Goal: Task Accomplishment & Management: Manage account settings

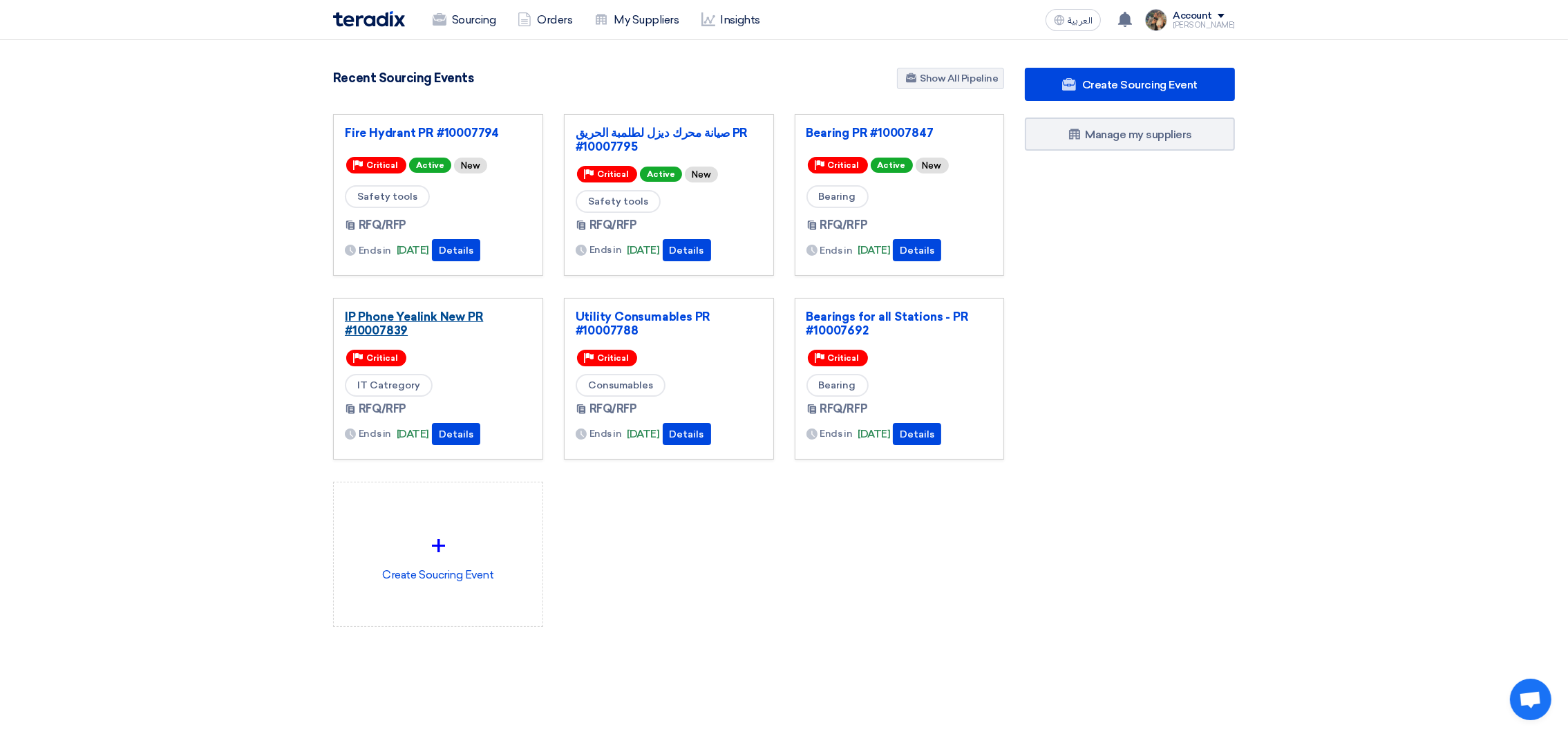
click at [445, 330] on link "IP Phone Yealink New PR #10007839" at bounding box center [438, 323] width 186 height 28
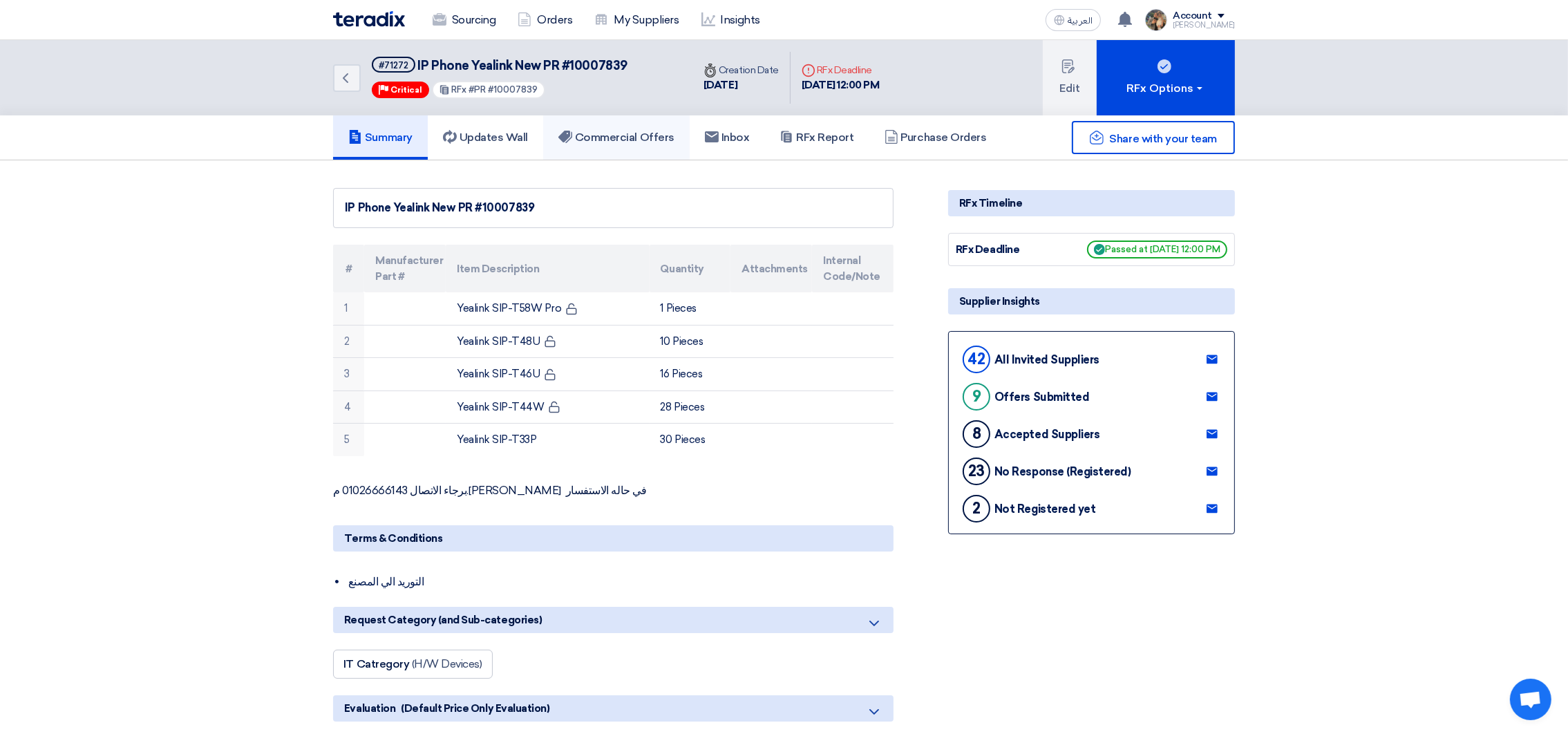
click at [655, 138] on h5 "Commercial Offers" at bounding box center [616, 137] width 116 height 14
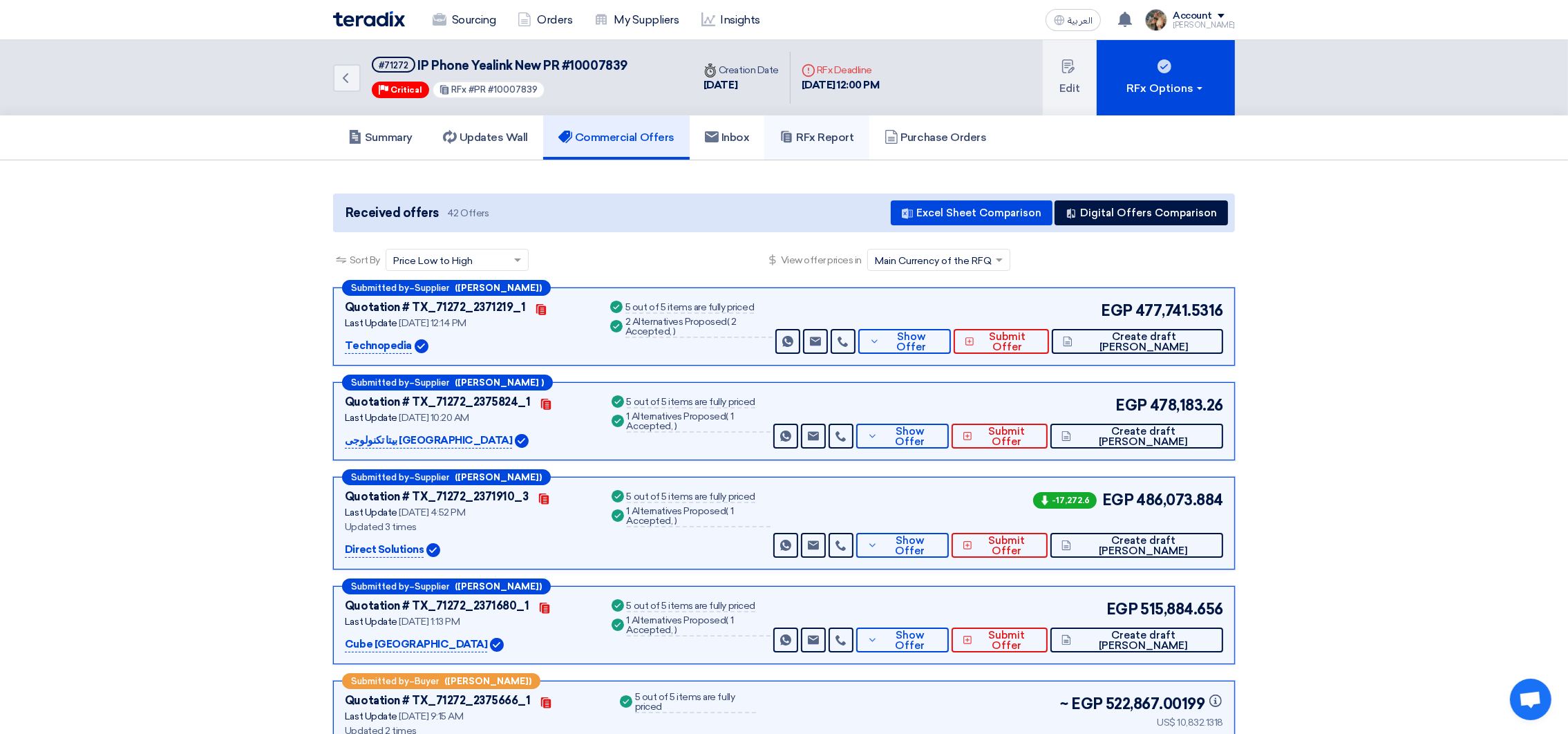
click at [840, 136] on h5 "RFx Report" at bounding box center [816, 137] width 74 height 14
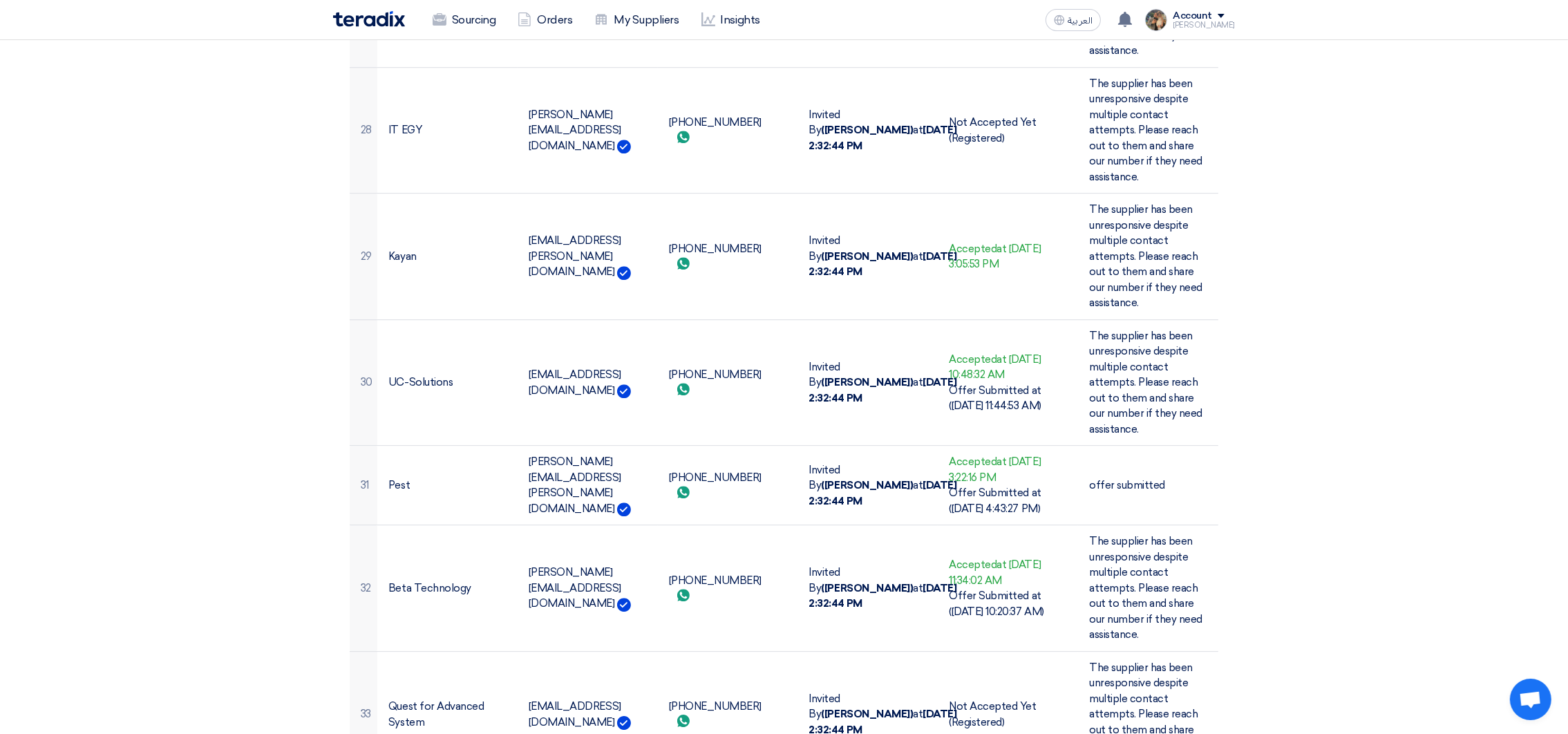
scroll to position [6275, 0]
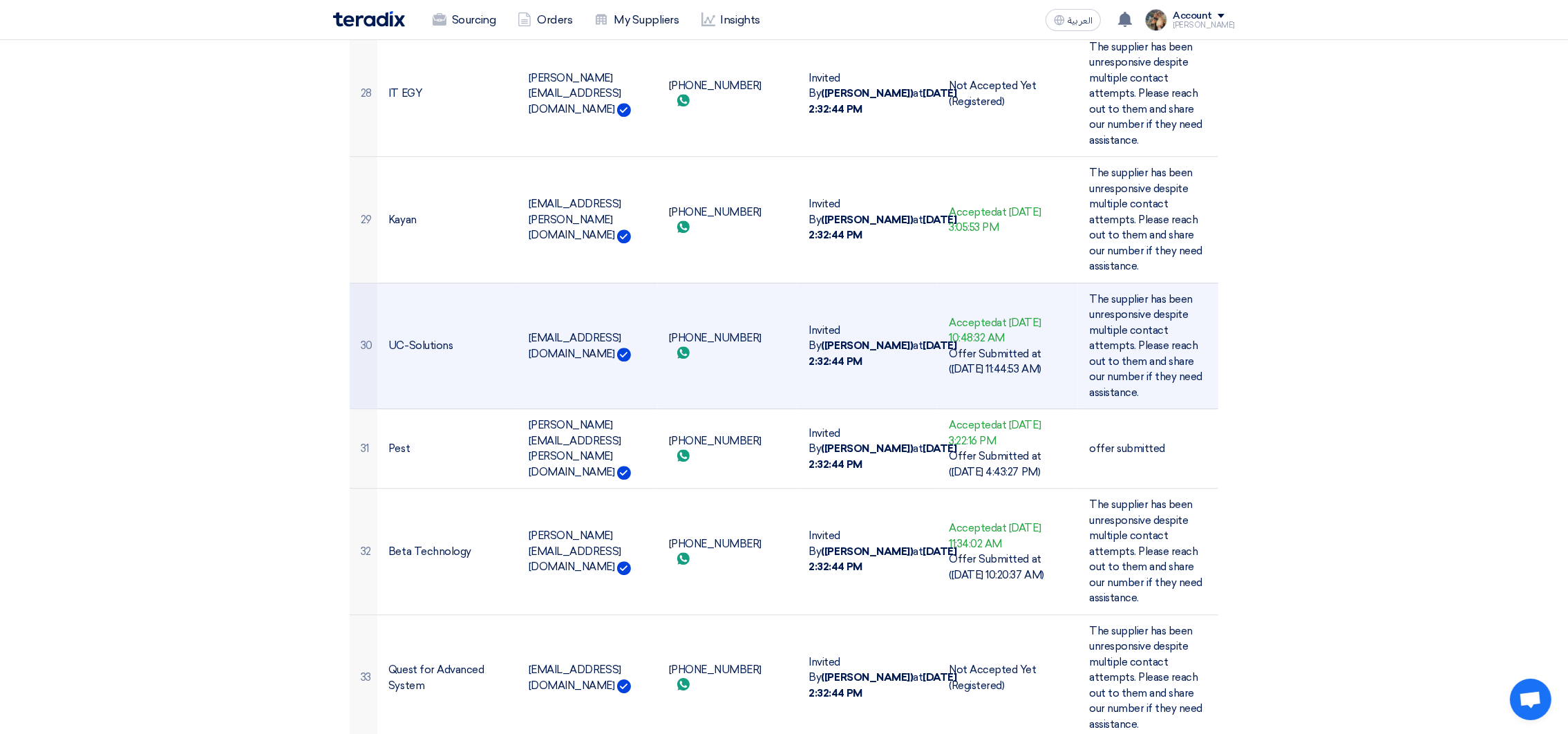
click at [696, 283] on td "[PHONE_NUMBER] Send whatsApp message" at bounding box center [728, 346] width 140 height 126
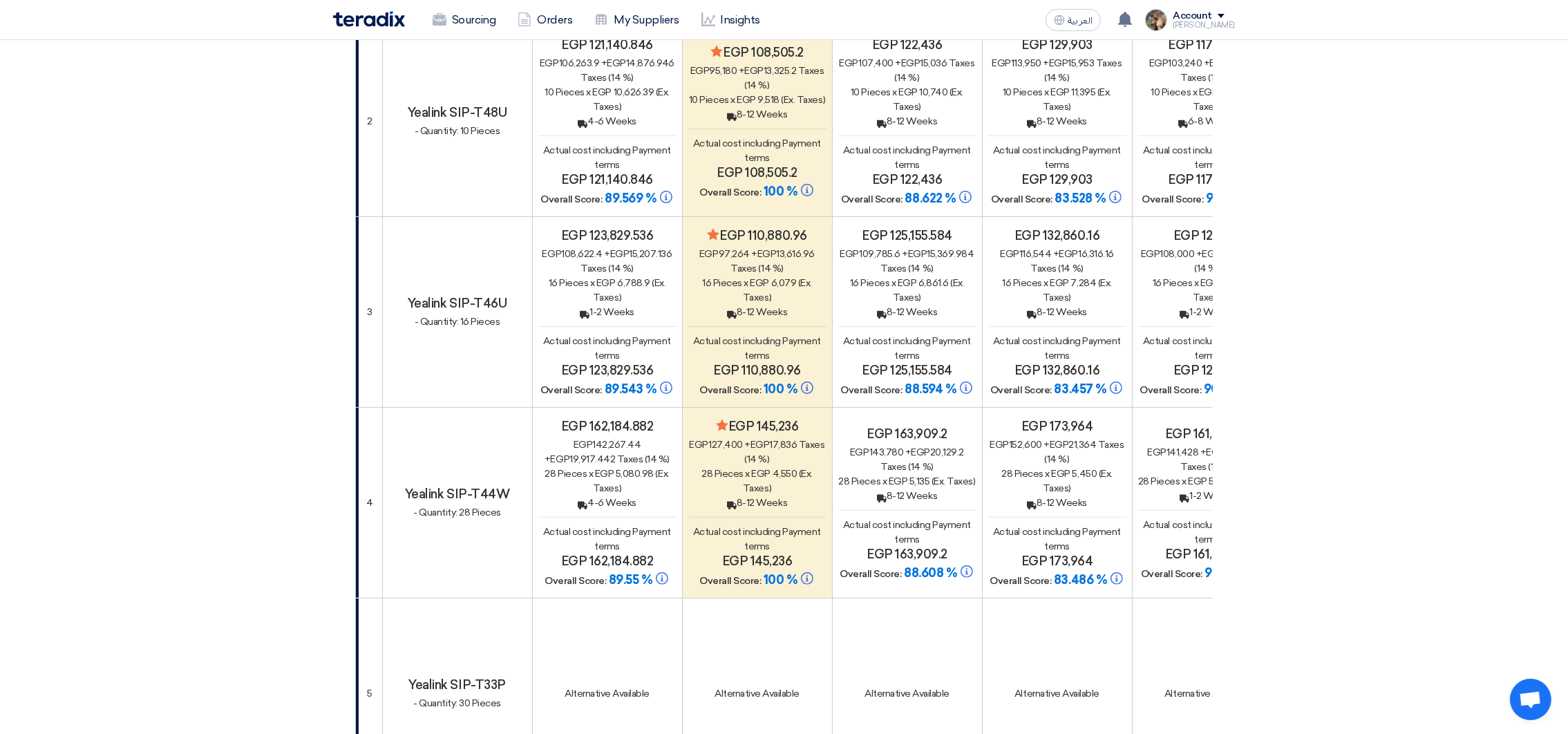
scroll to position [0, 0]
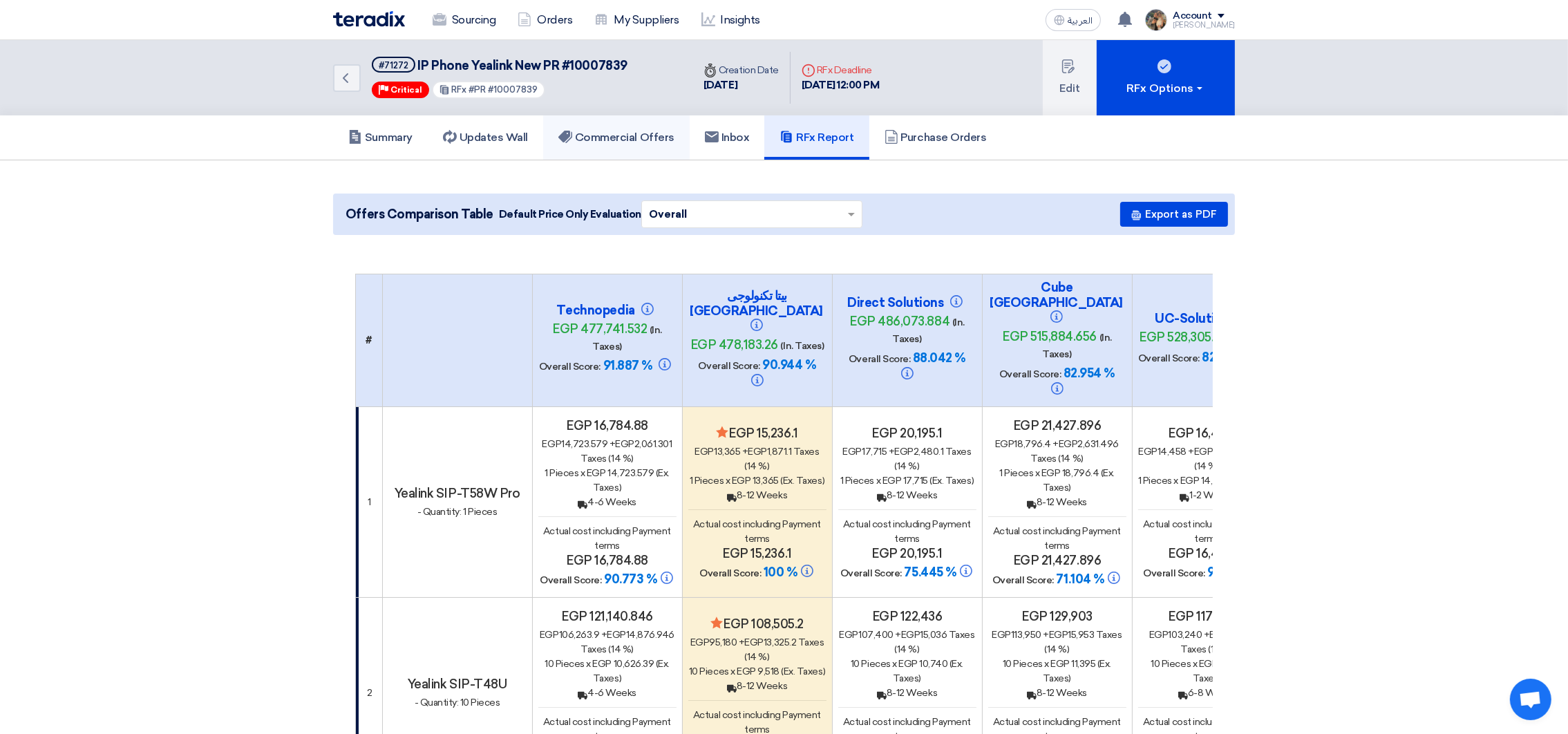
click at [604, 144] on link "Commercial Offers" at bounding box center [616, 137] width 146 height 44
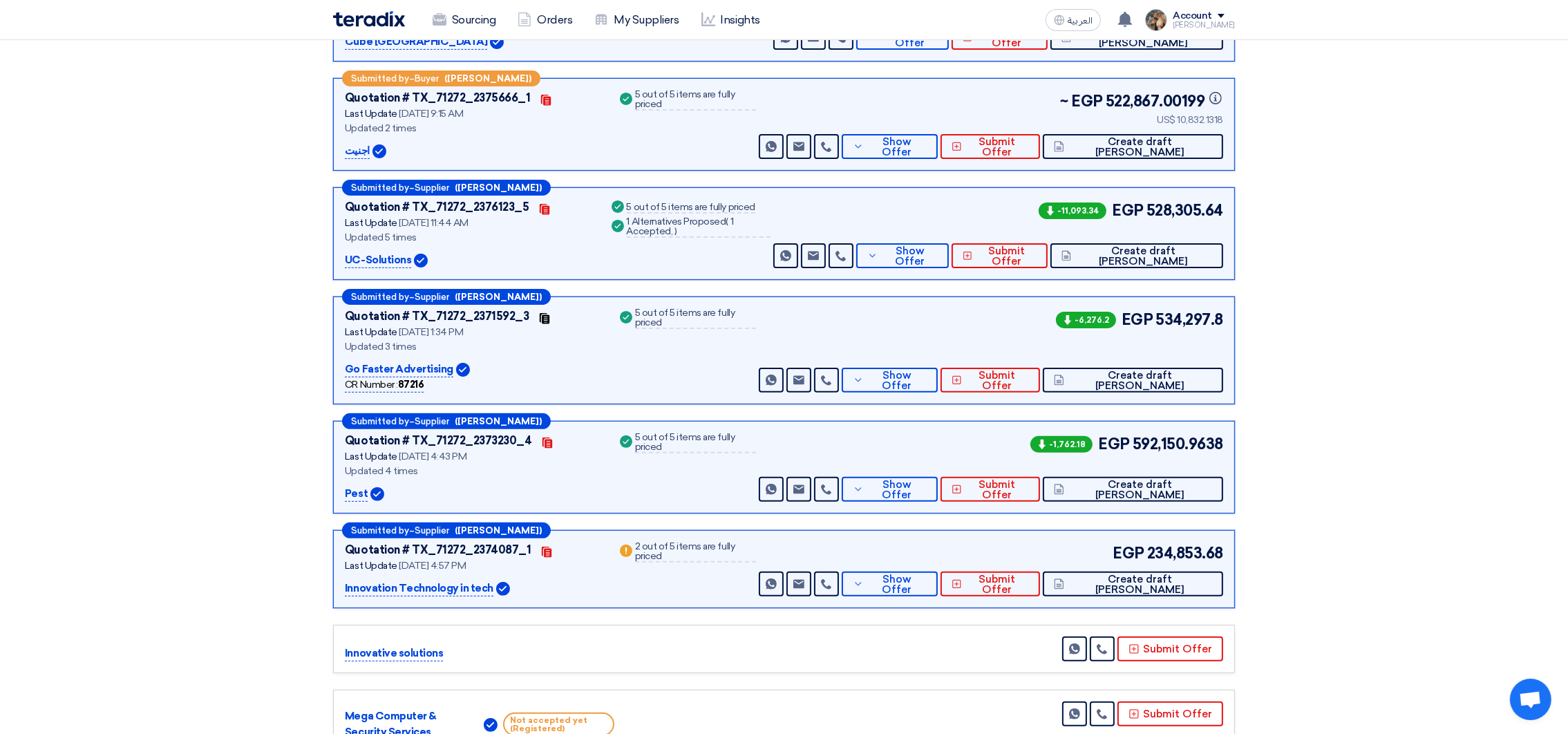
scroll to position [726, 0]
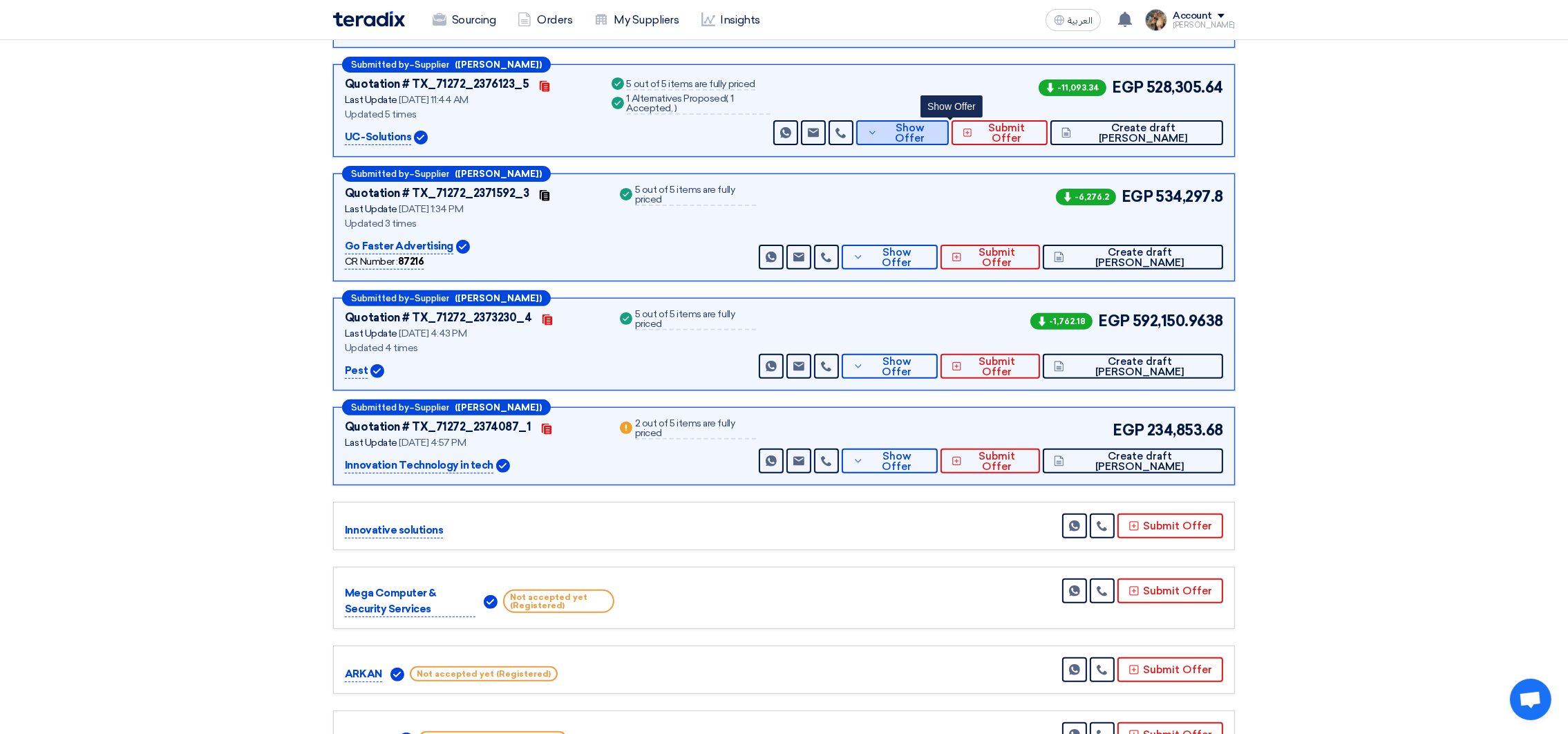
click at [938, 131] on span "Show Offer" at bounding box center [909, 134] width 57 height 21
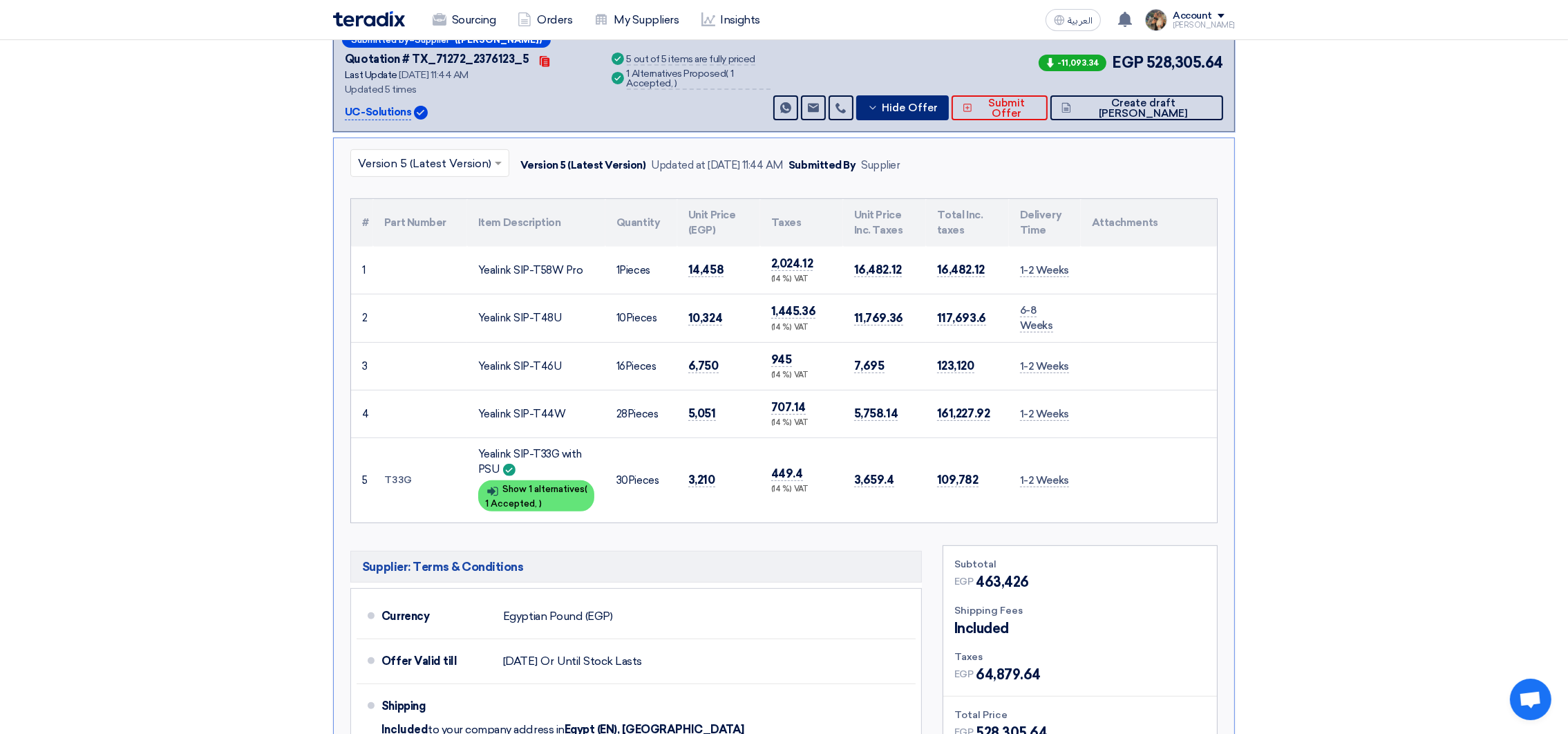
scroll to position [829, 0]
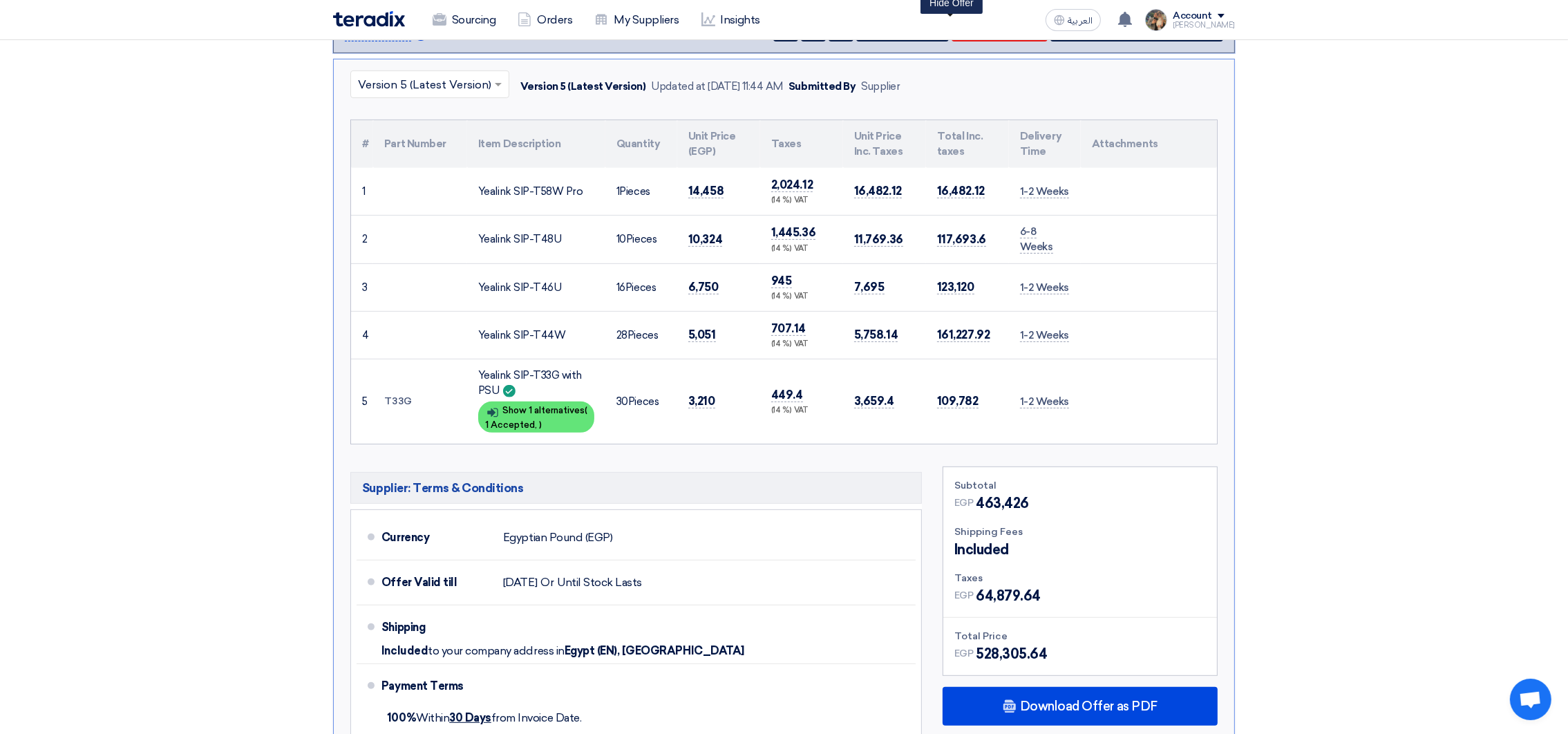
click at [616, 190] on span "1" at bounding box center [618, 191] width 3 height 13
click at [620, 240] on span "10" at bounding box center [621, 239] width 10 height 13
copy td "10"
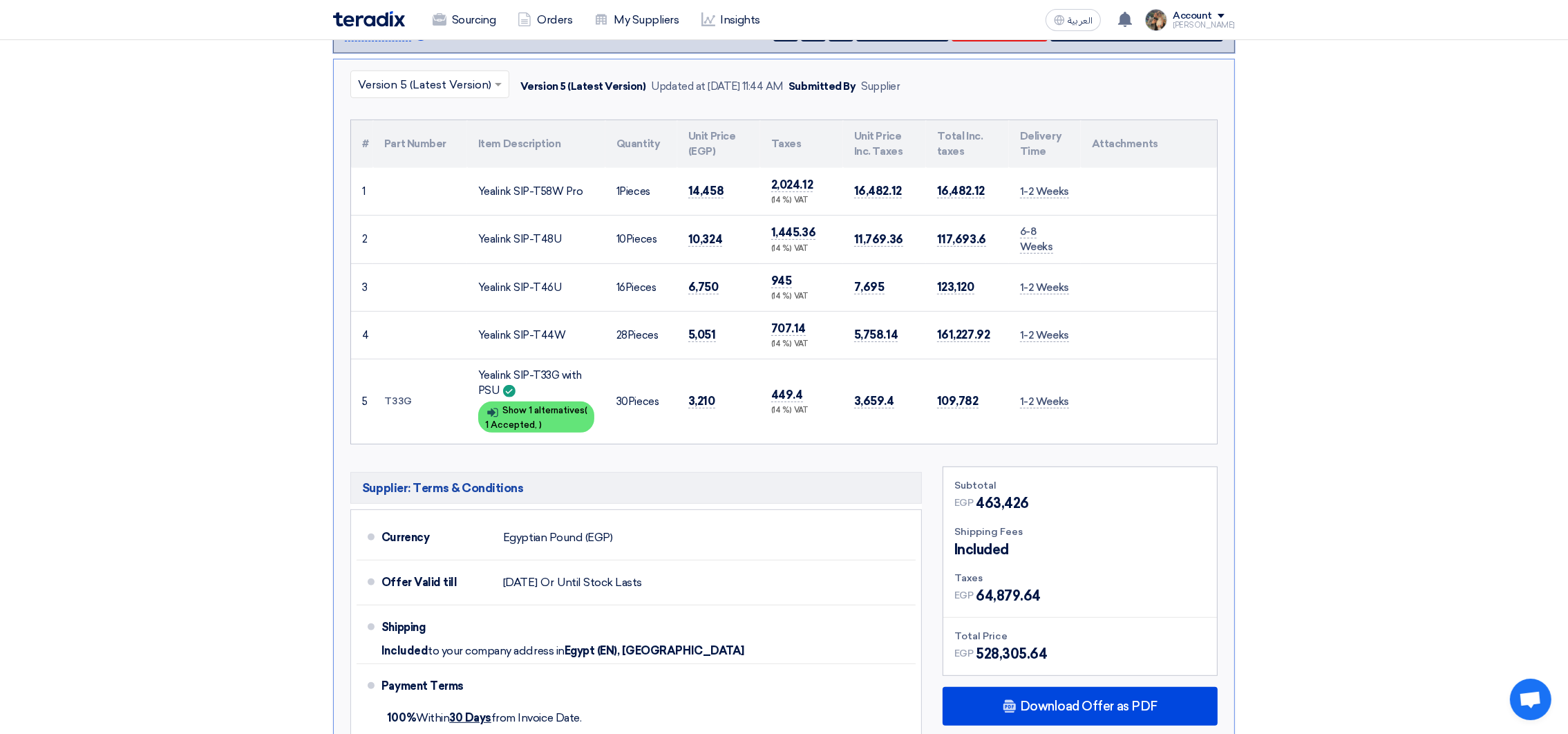
click at [623, 286] on span "16" at bounding box center [620, 287] width 9 height 13
copy td "16"
click at [619, 333] on span "28" at bounding box center [622, 335] width 11 height 13
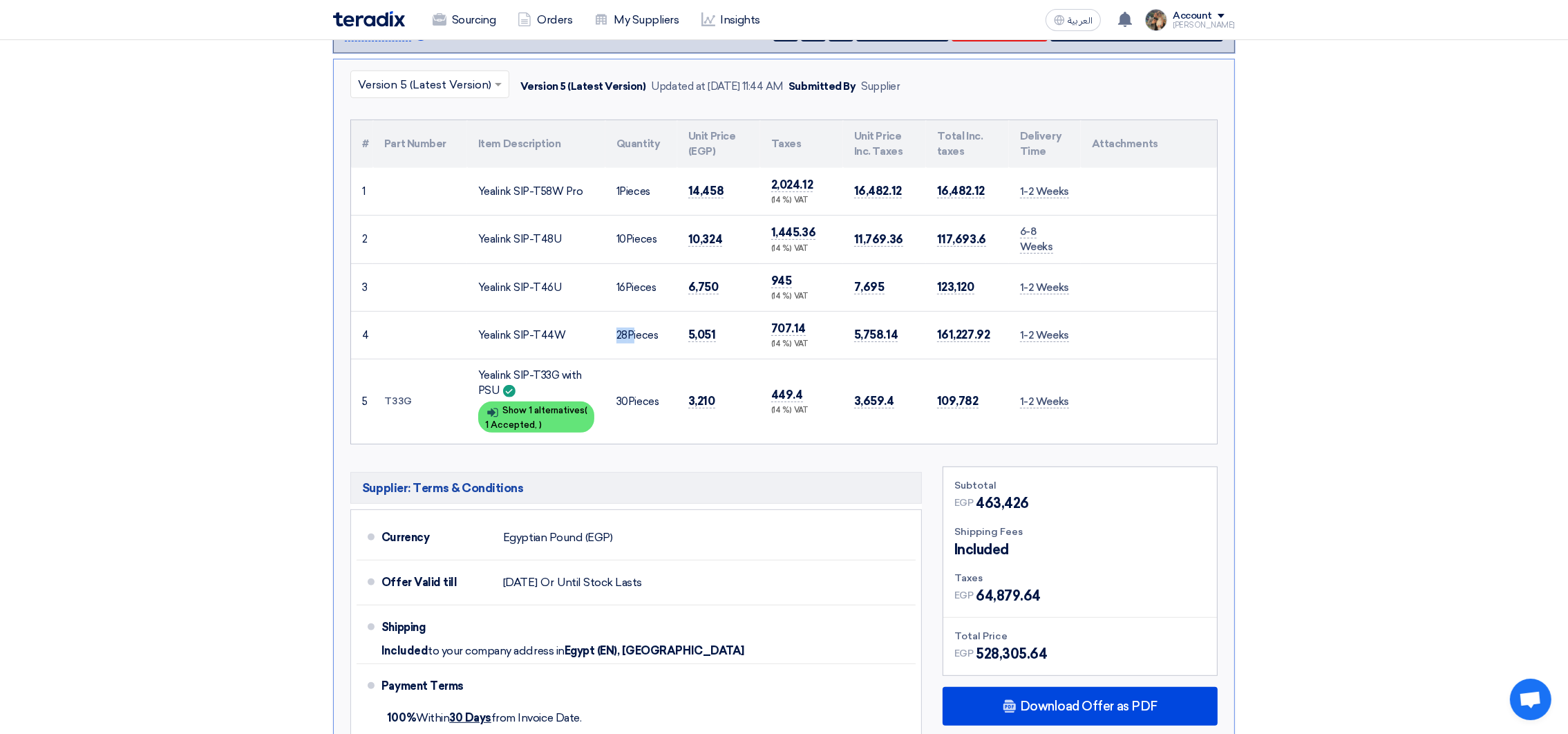
copy td "28"
click at [620, 396] on span "30" at bounding box center [622, 402] width 12 height 13
copy td "30"
click at [503, 190] on div "Yealink SIP-T58W Pro" at bounding box center [536, 192] width 116 height 16
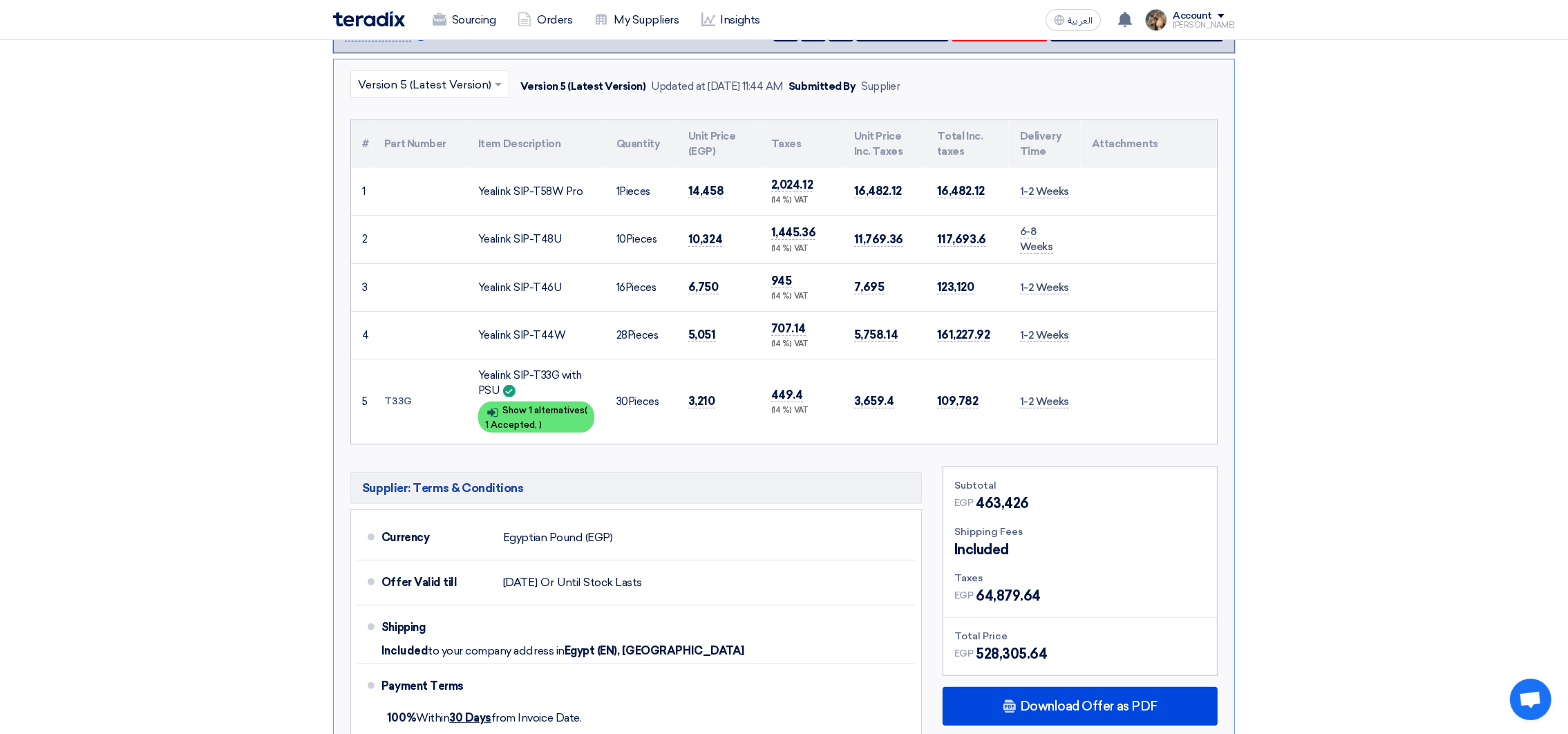
click at [503, 190] on div "Yealink SIP-T58W Pro" at bounding box center [536, 192] width 116 height 16
copy tr "Yealink SIP-T58W Pro"
click at [521, 239] on div "Yealink SIP-T48U" at bounding box center [536, 239] width 116 height 16
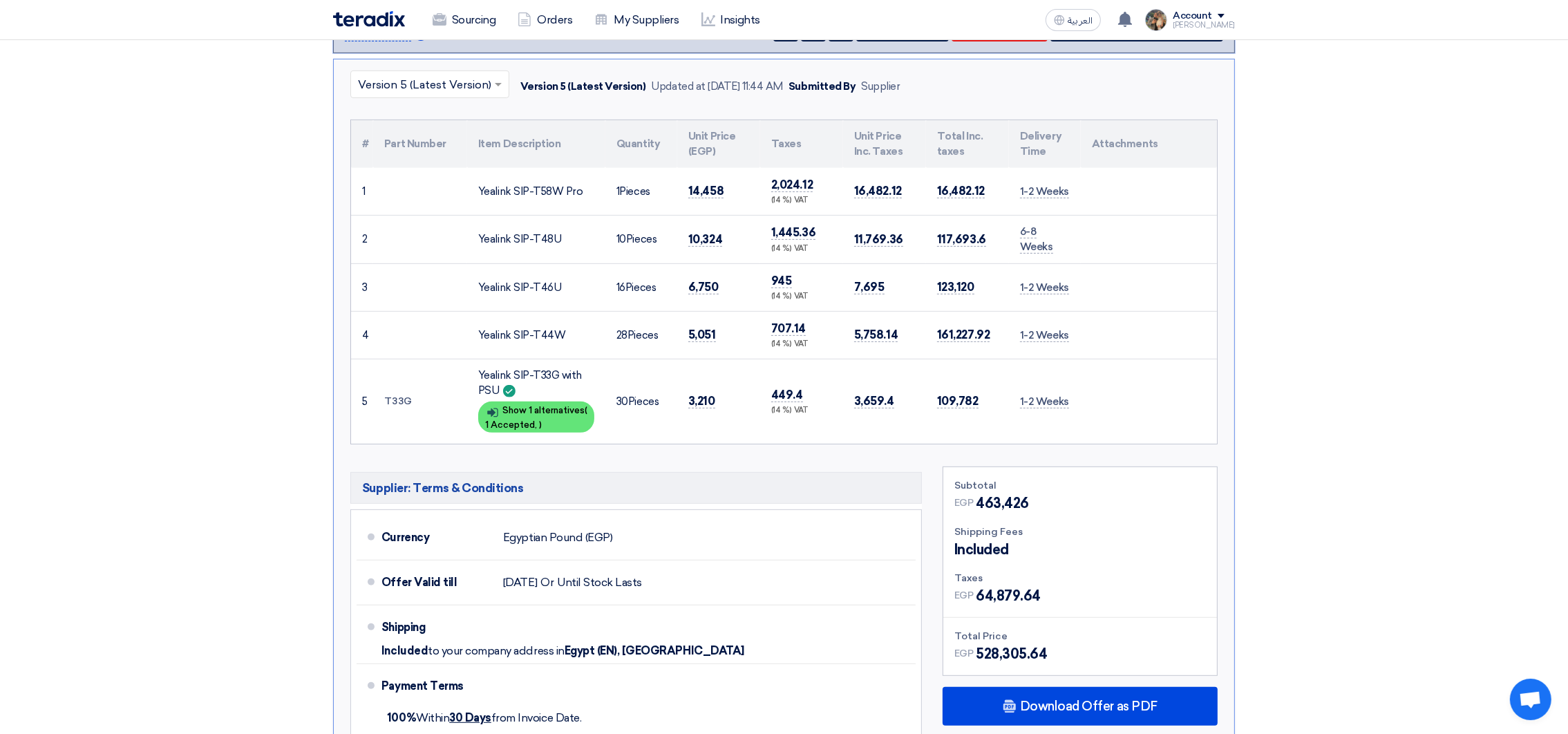
click at [521, 239] on div "Yealink SIP-T48U" at bounding box center [536, 239] width 116 height 16
copy tr "Yealink SIP-T48U"
click at [523, 283] on div "Yealink SIP-T46U" at bounding box center [536, 288] width 116 height 16
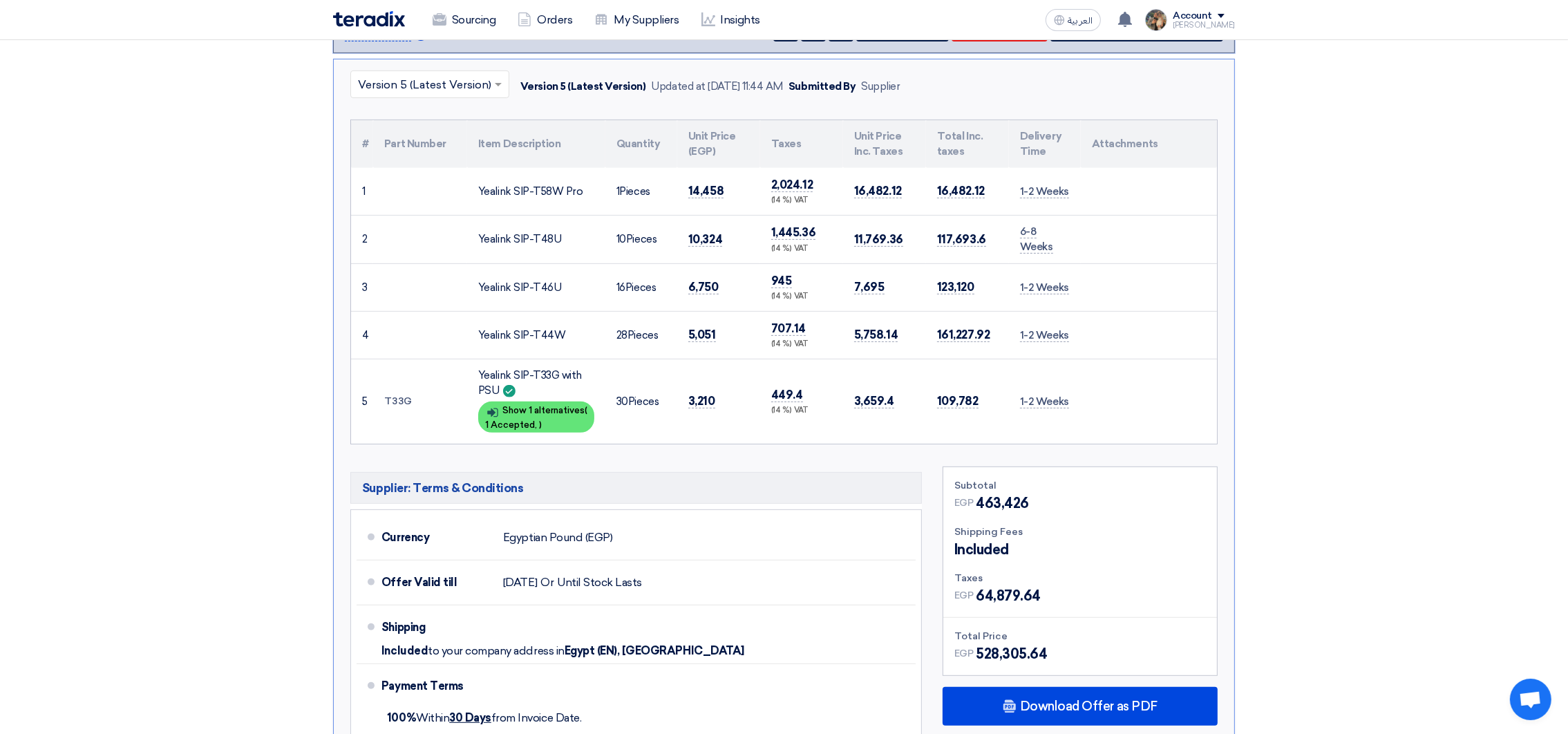
copy tr "Yealink SIP-T46U"
click at [519, 335] on div "Yealink SIP-T44W" at bounding box center [536, 335] width 116 height 16
copy div "SIP"
click at [519, 335] on div "Yealink SIP-T44W" at bounding box center [536, 335] width 116 height 16
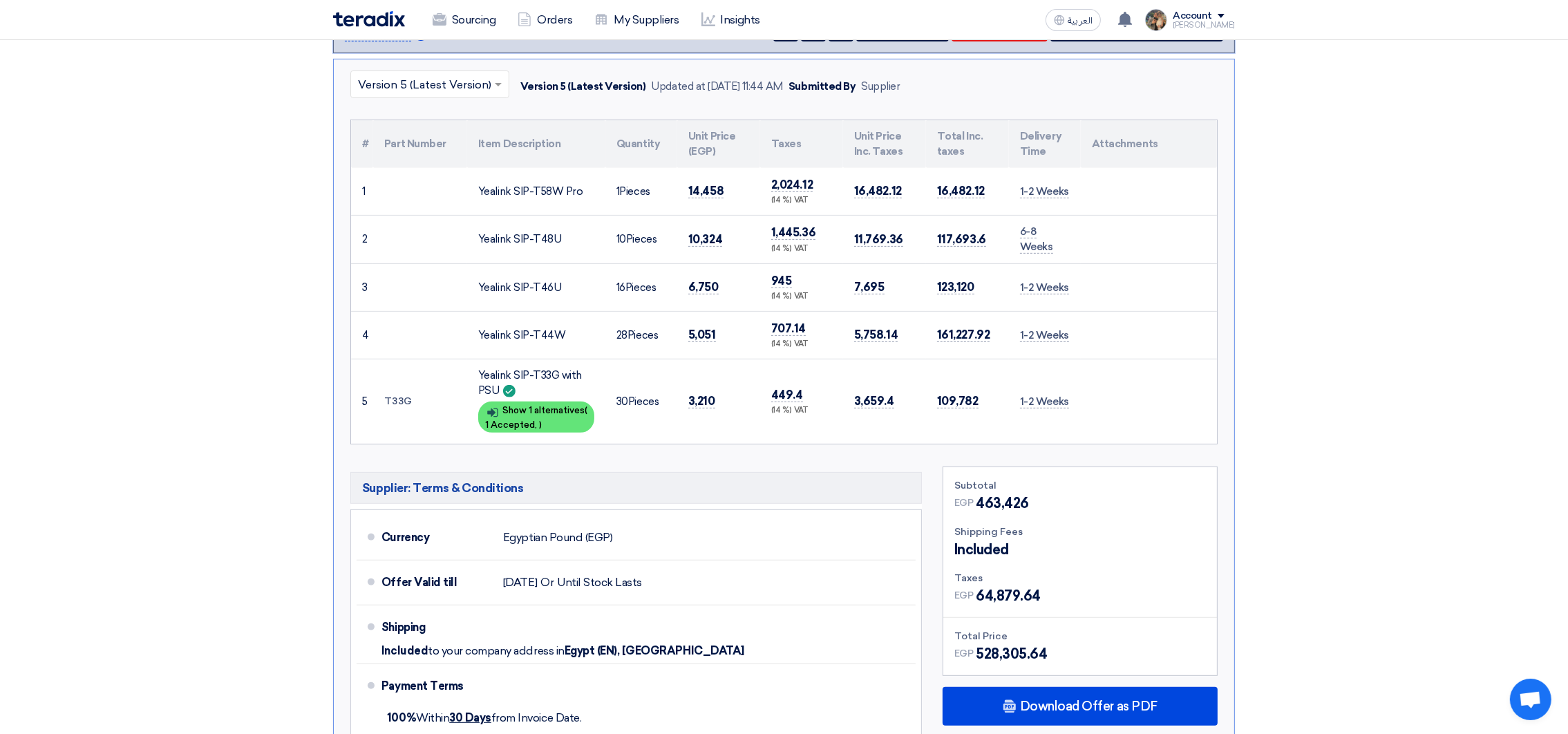
click at [519, 335] on div "Yealink SIP-T44W" at bounding box center [536, 335] width 116 height 16
copy tr "Yealink SIP-T44W"
click at [479, 371] on div "Yealink SIP-T33G with PSU" at bounding box center [536, 383] width 116 height 31
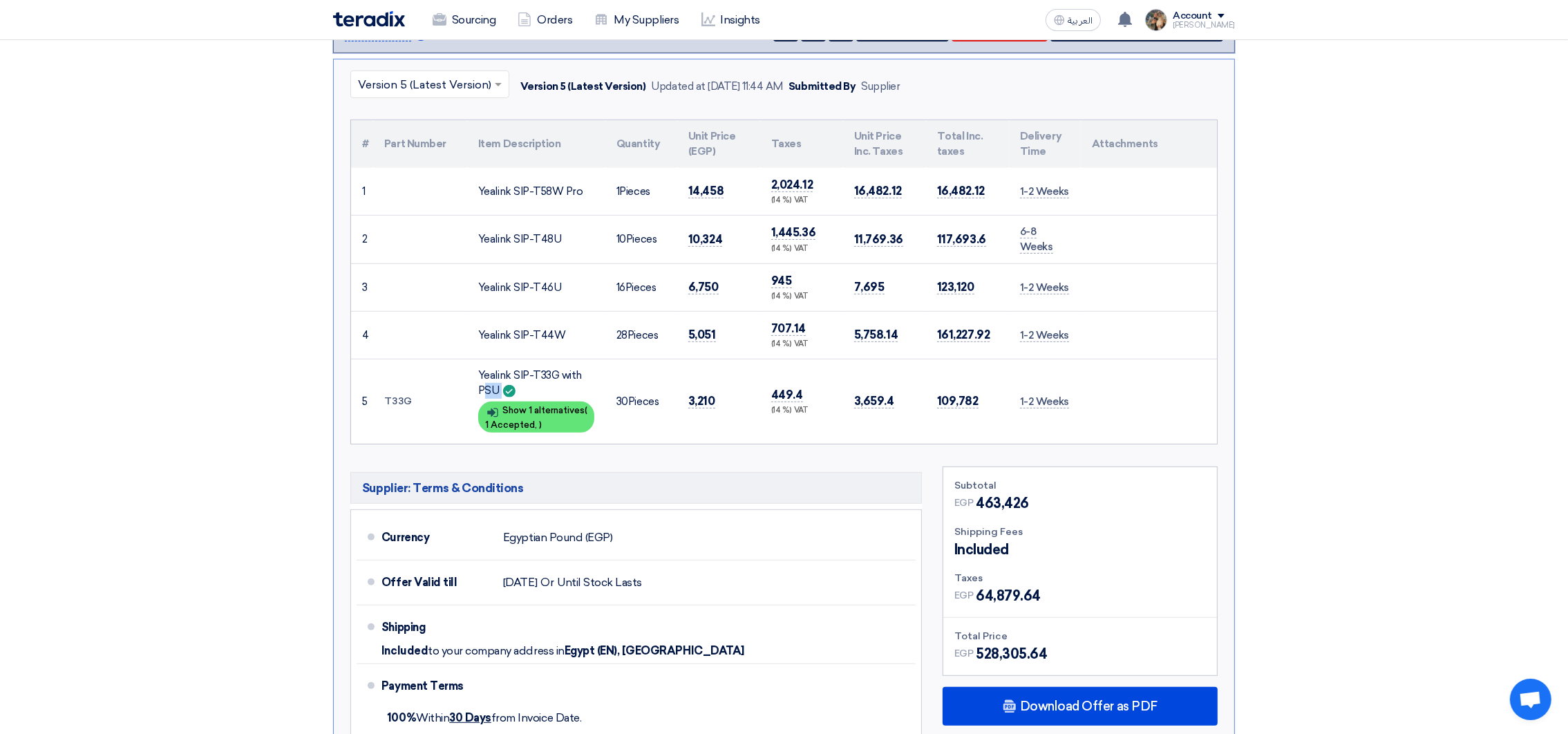
copy td "Yealink SIP-T33G with PSU"
click at [704, 189] on span "14,458" at bounding box center [706, 191] width 35 height 14
click at [701, 134] on th "Unit Price (EGP)" at bounding box center [719, 144] width 83 height 48
drag, startPoint x: 701, startPoint y: 134, endPoint x: 720, endPoint y: 130, distance: 19.4
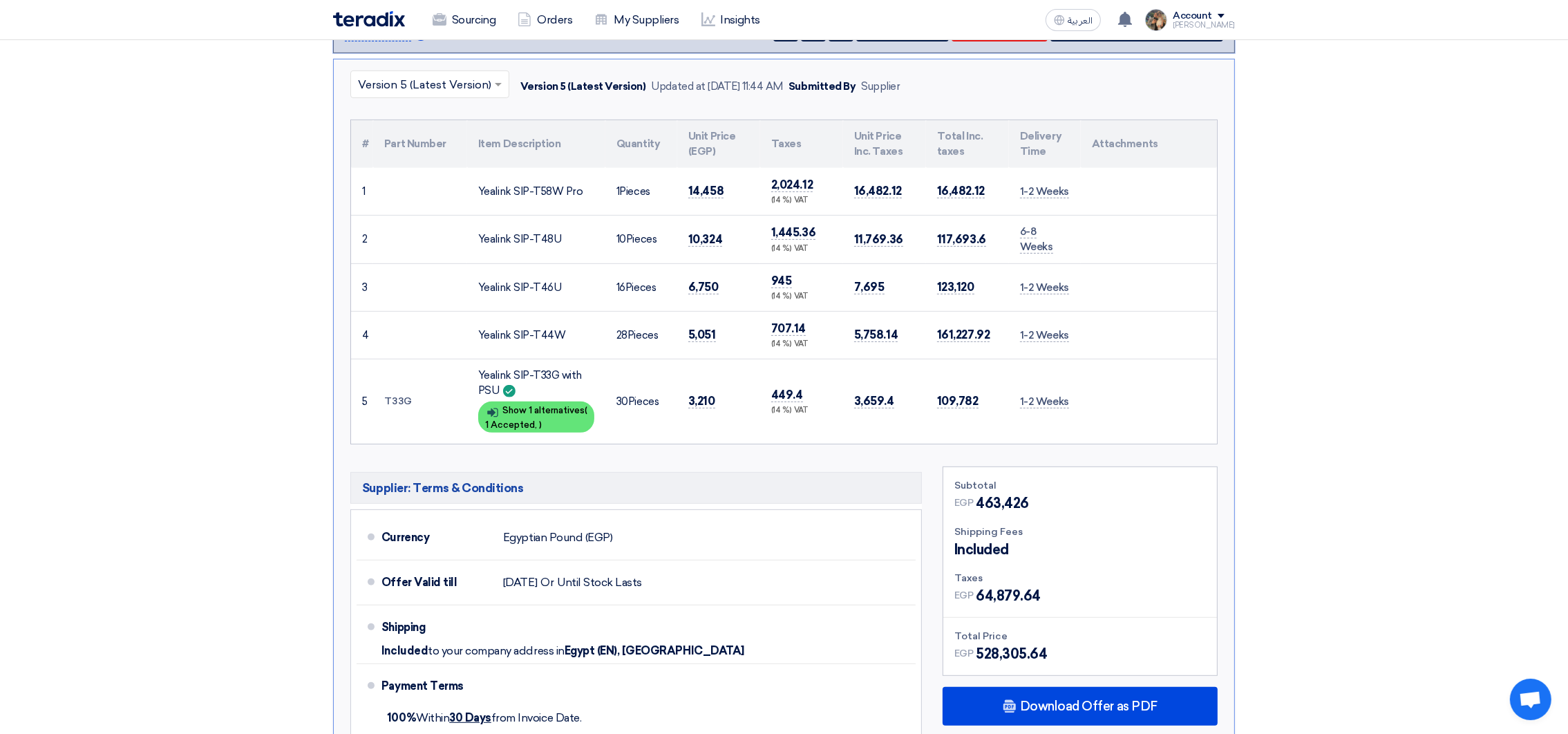
click at [720, 130] on th "Unit Price (EGP)" at bounding box center [719, 144] width 83 height 48
click at [698, 189] on span "14,458" at bounding box center [706, 191] width 35 height 14
click at [707, 235] on span "10,324" at bounding box center [705, 239] width 34 height 14
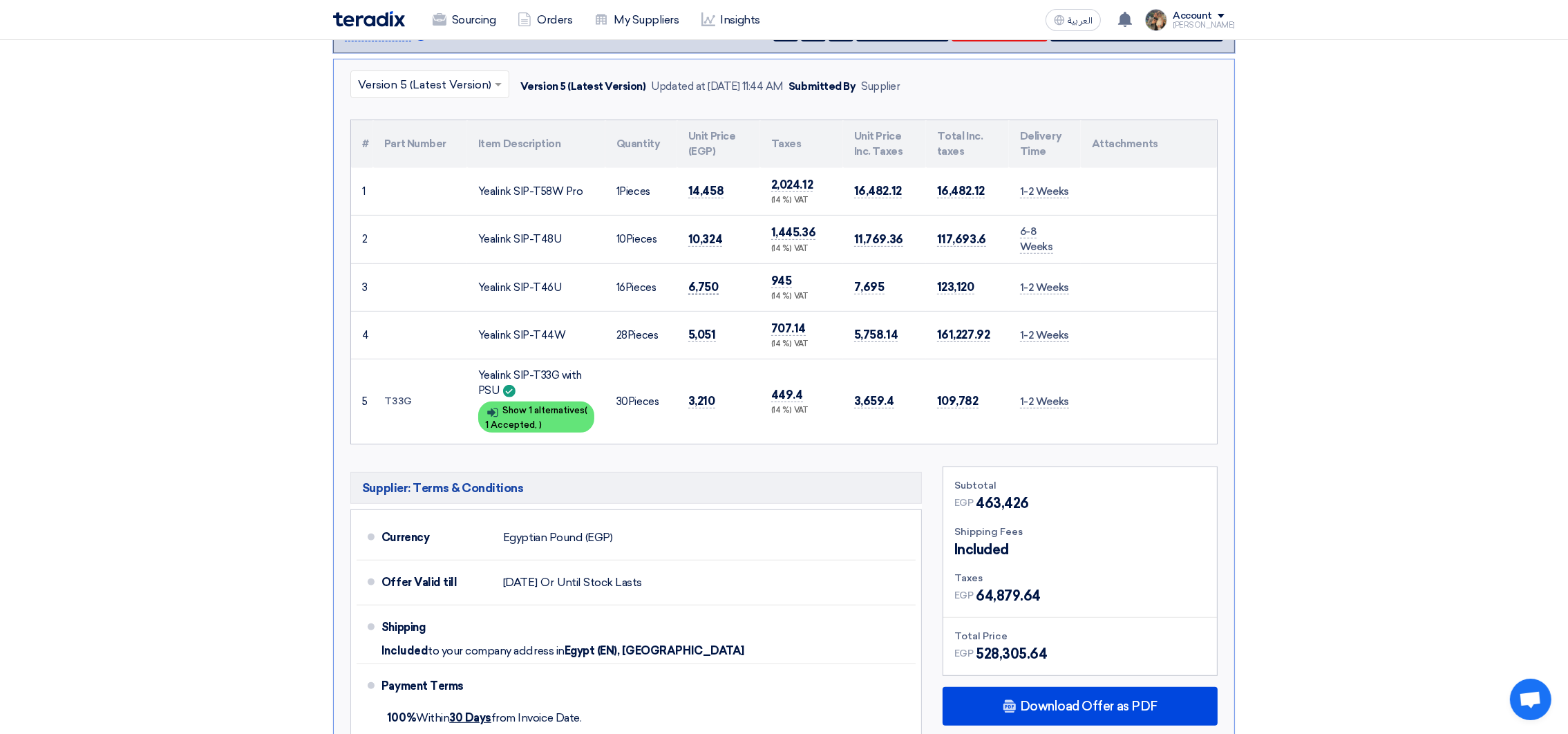
click at [689, 291] on span "6,750" at bounding box center [704, 287] width 30 height 14
click at [439, 94] on input "text" at bounding box center [423, 86] width 130 height 22
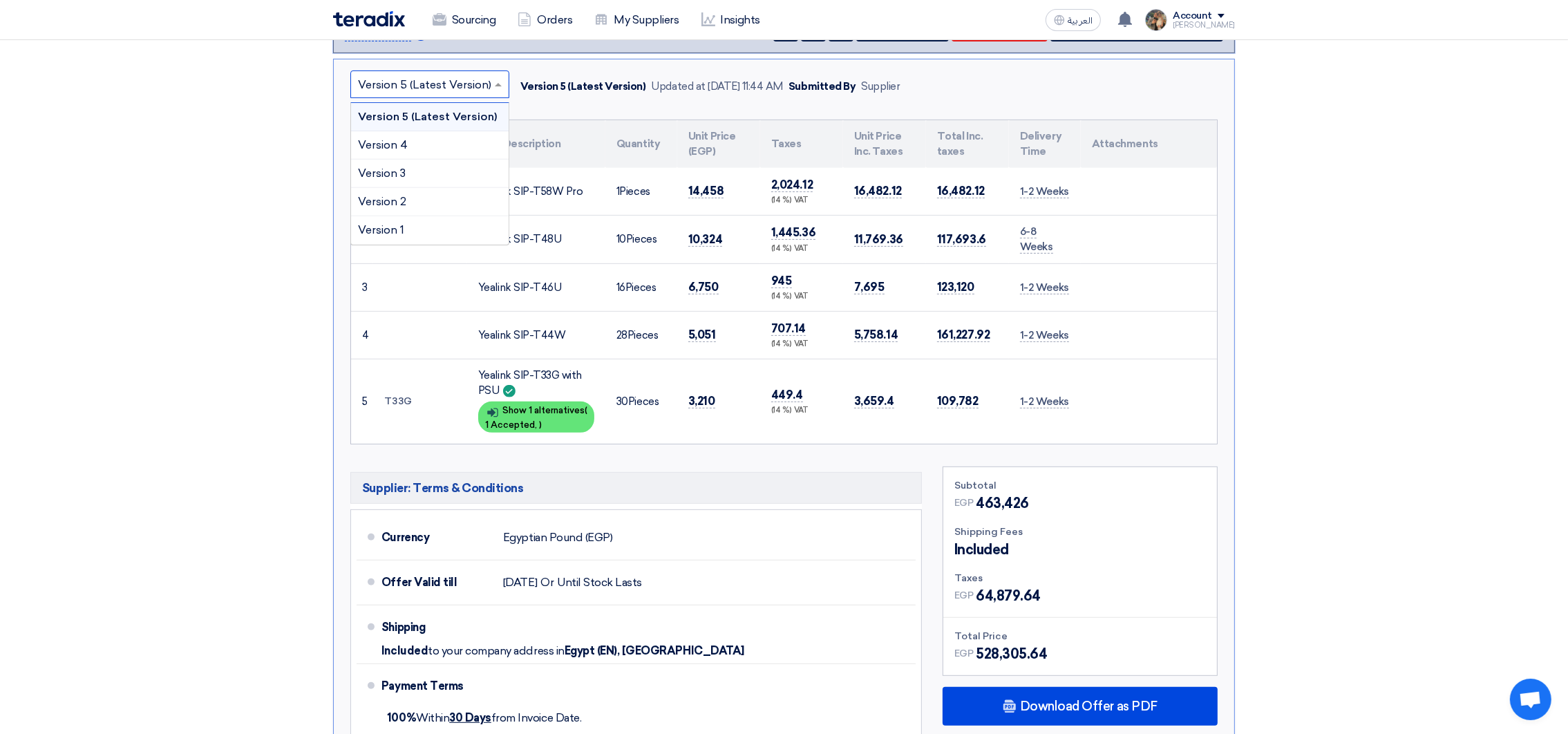
click at [440, 88] on input "text" at bounding box center [423, 86] width 130 height 22
click at [692, 287] on span "6,750" at bounding box center [704, 287] width 30 height 14
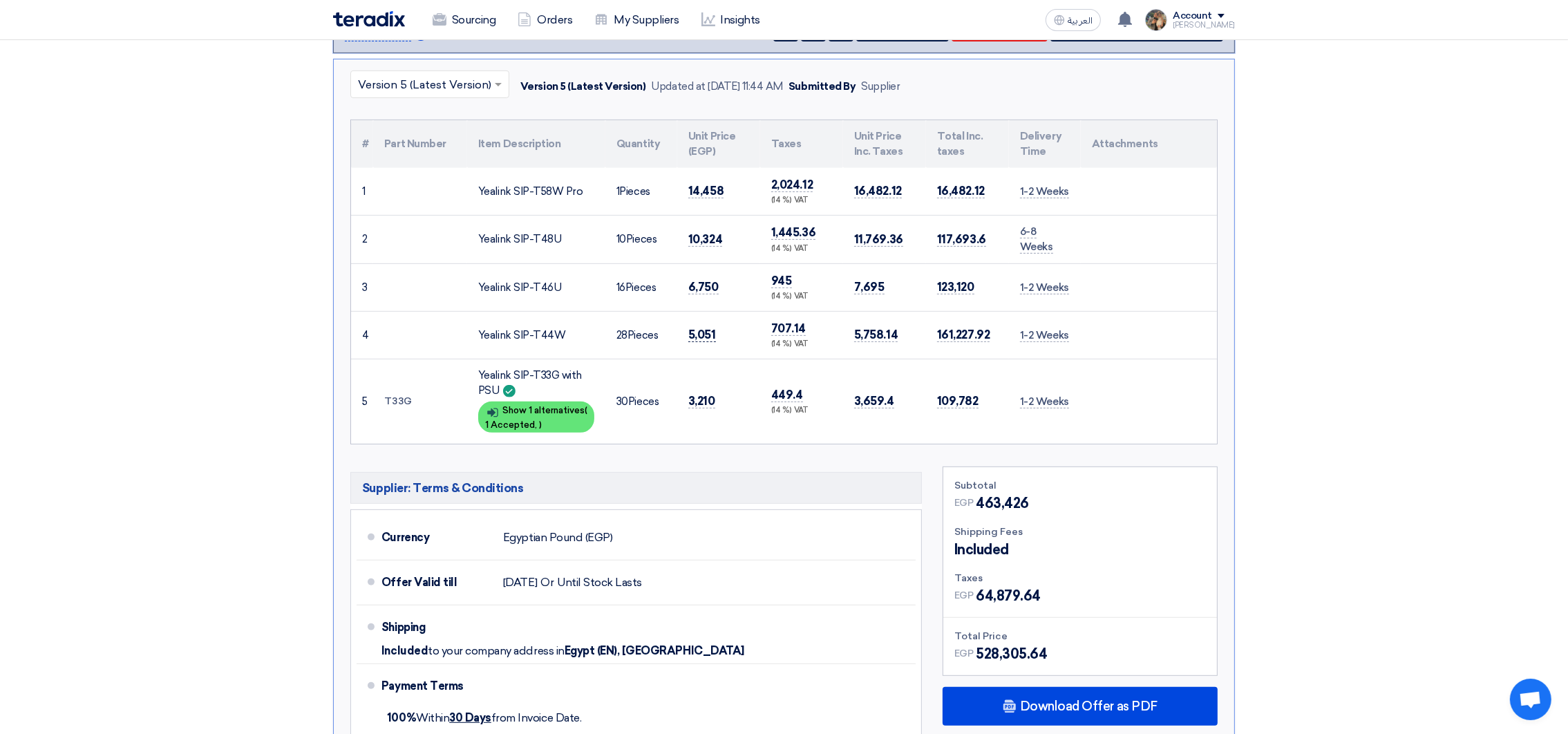
click at [706, 338] on span "5,051" at bounding box center [702, 335] width 28 height 14
click at [696, 402] on span "3,210" at bounding box center [702, 401] width 27 height 14
click at [438, 79] on input "text" at bounding box center [423, 86] width 130 height 22
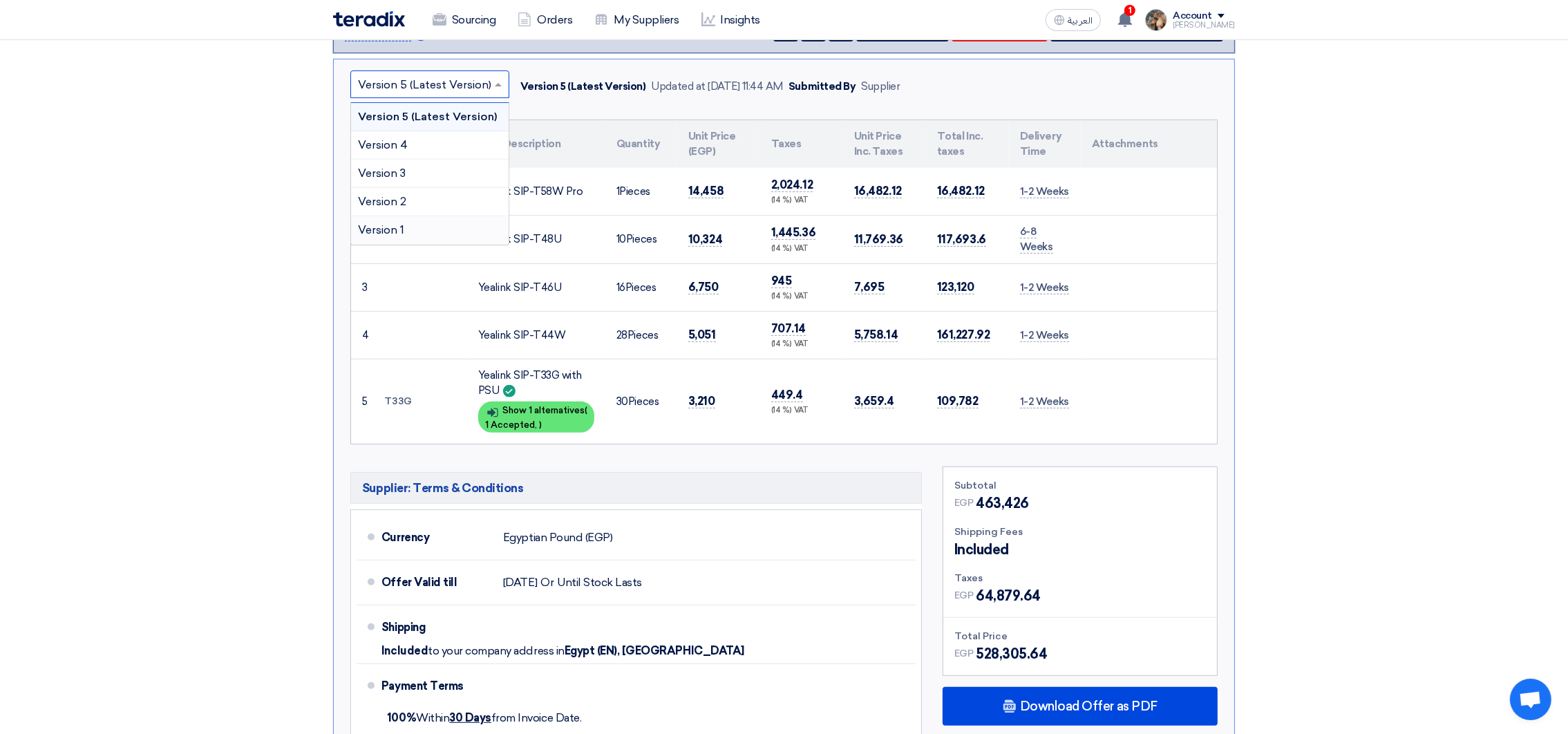
click at [408, 227] on div "Version 1" at bounding box center [430, 230] width 158 height 28
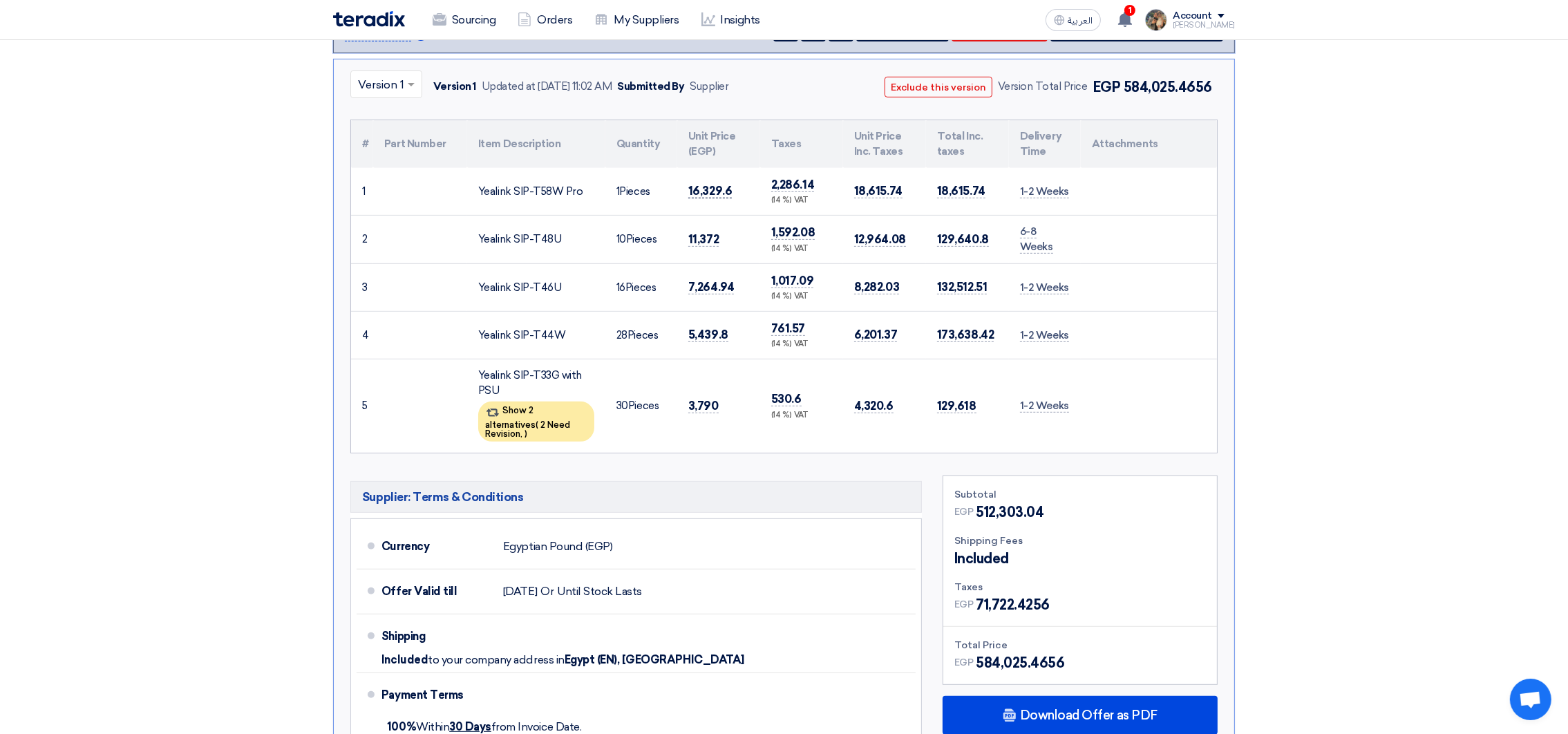
click at [704, 190] on span "16,329.6" at bounding box center [710, 191] width 43 height 14
click at [707, 242] on span "11,372" at bounding box center [704, 239] width 30 height 14
click at [704, 290] on span "7,264.94" at bounding box center [711, 287] width 46 height 14
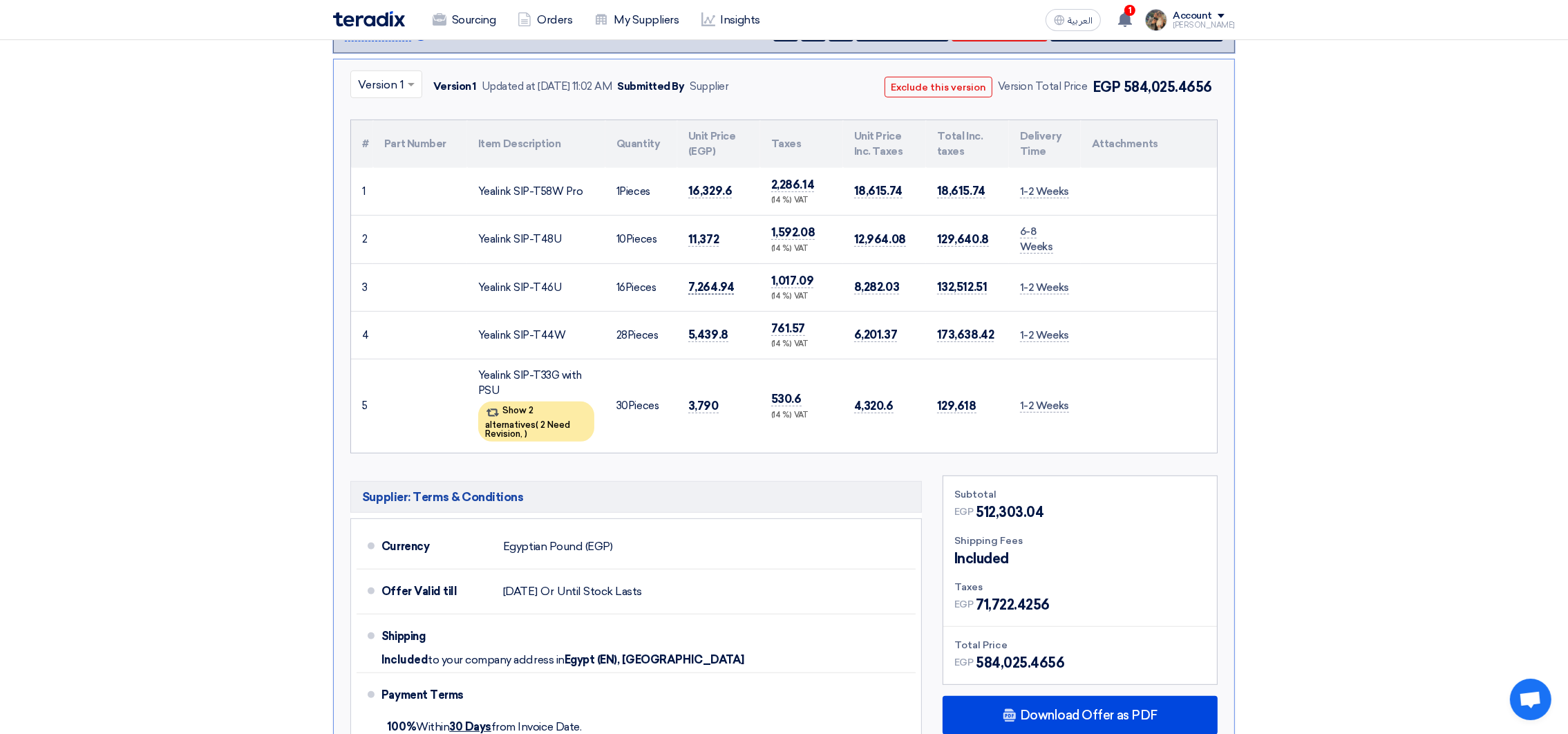
click at [704, 290] on span "7,264.94" at bounding box center [711, 287] width 46 height 14
click at [708, 332] on span "5,439.8" at bounding box center [708, 335] width 40 height 14
click at [695, 331] on span "5,439.8" at bounding box center [708, 335] width 40 height 14
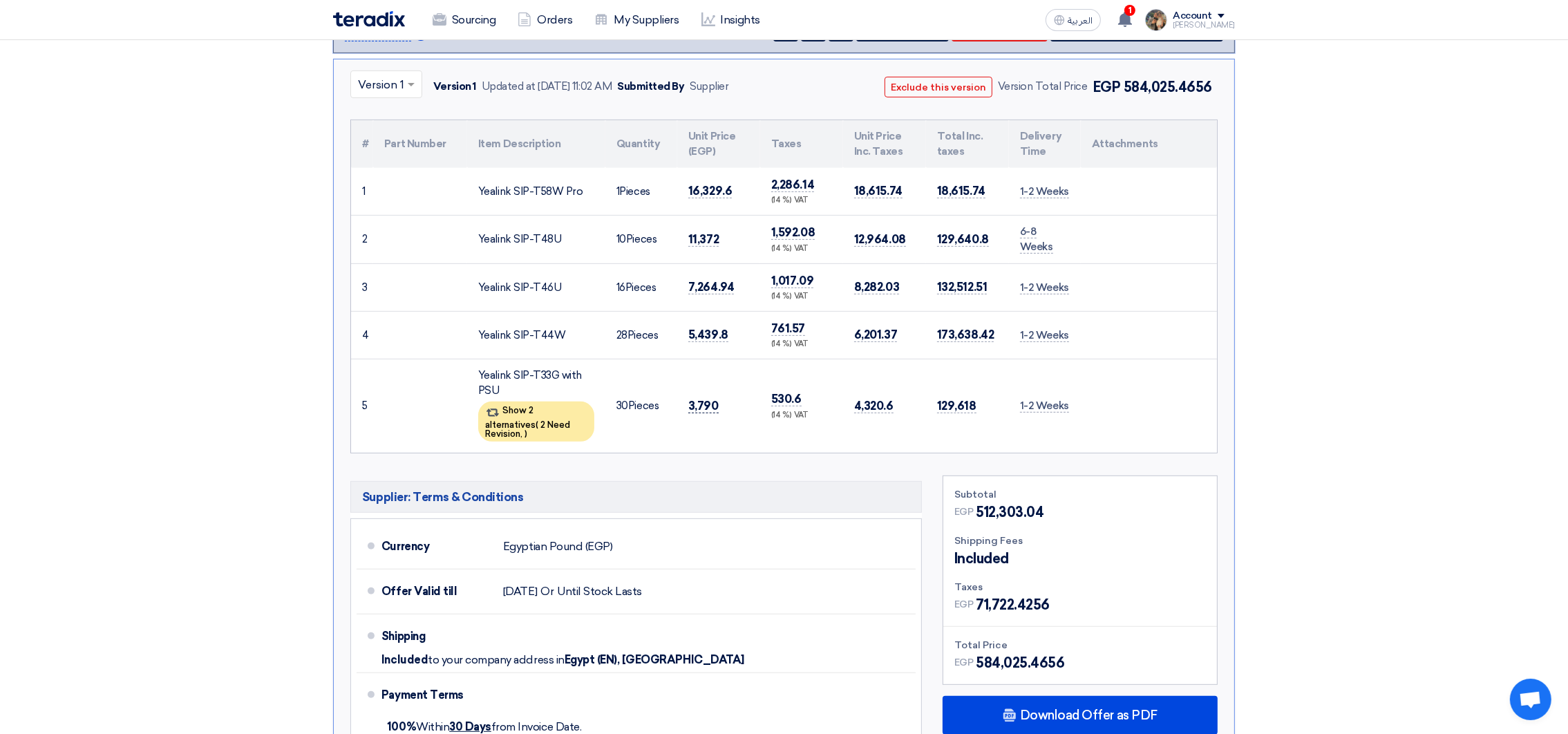
click at [691, 399] on span "3,790" at bounding box center [704, 406] width 30 height 14
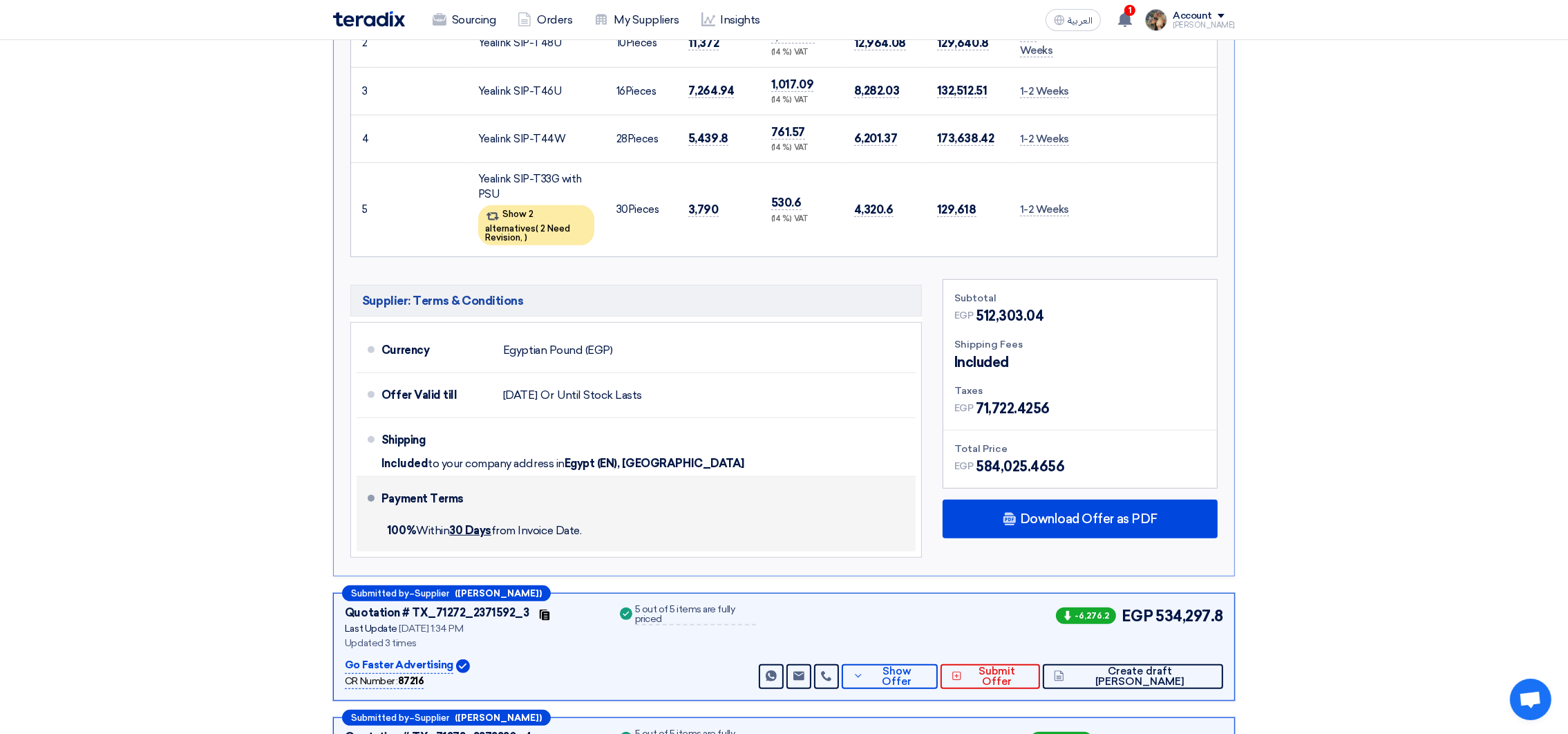
scroll to position [1036, 0]
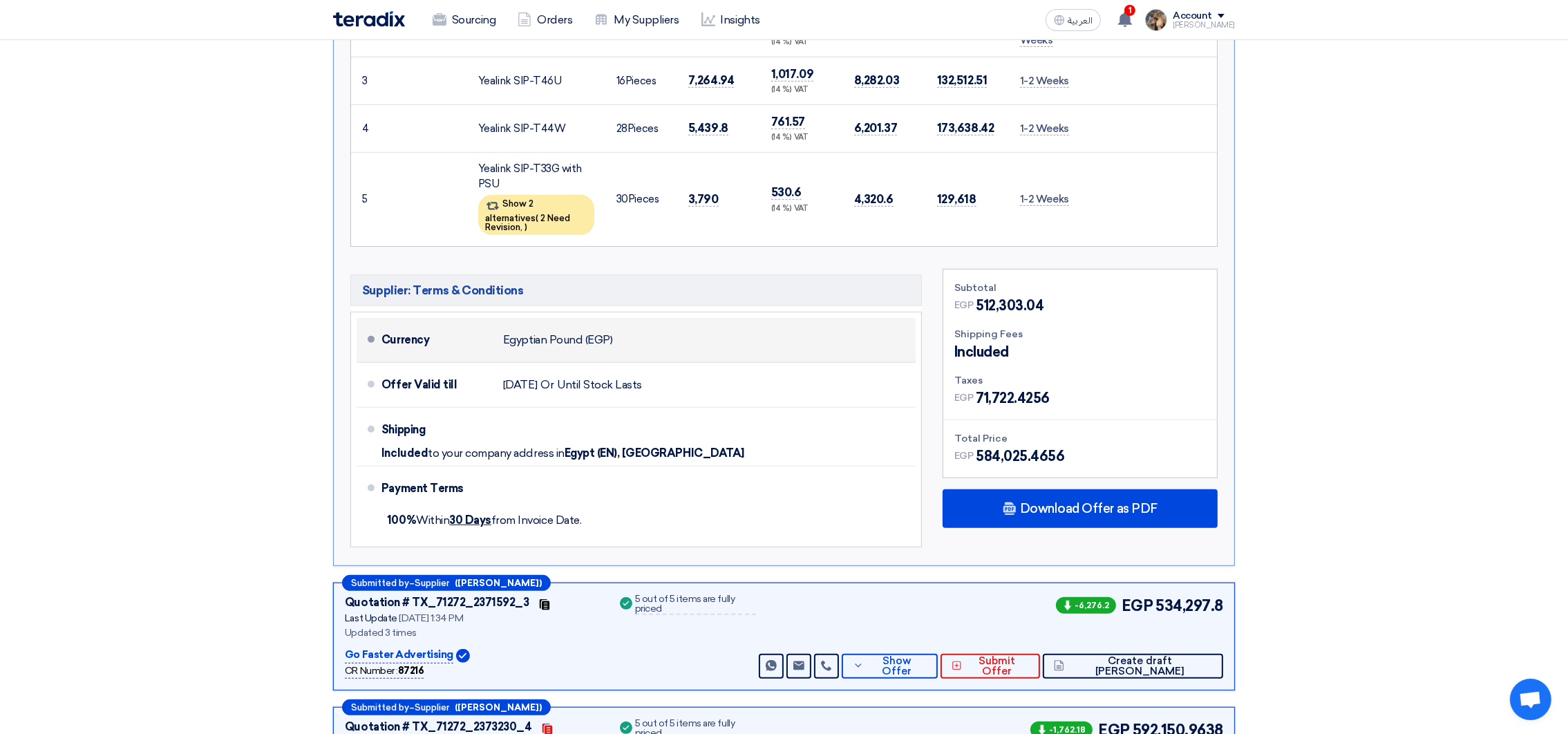
click at [521, 333] on div "Egyptian Pound (EGP)" at bounding box center [558, 339] width 109 height 26
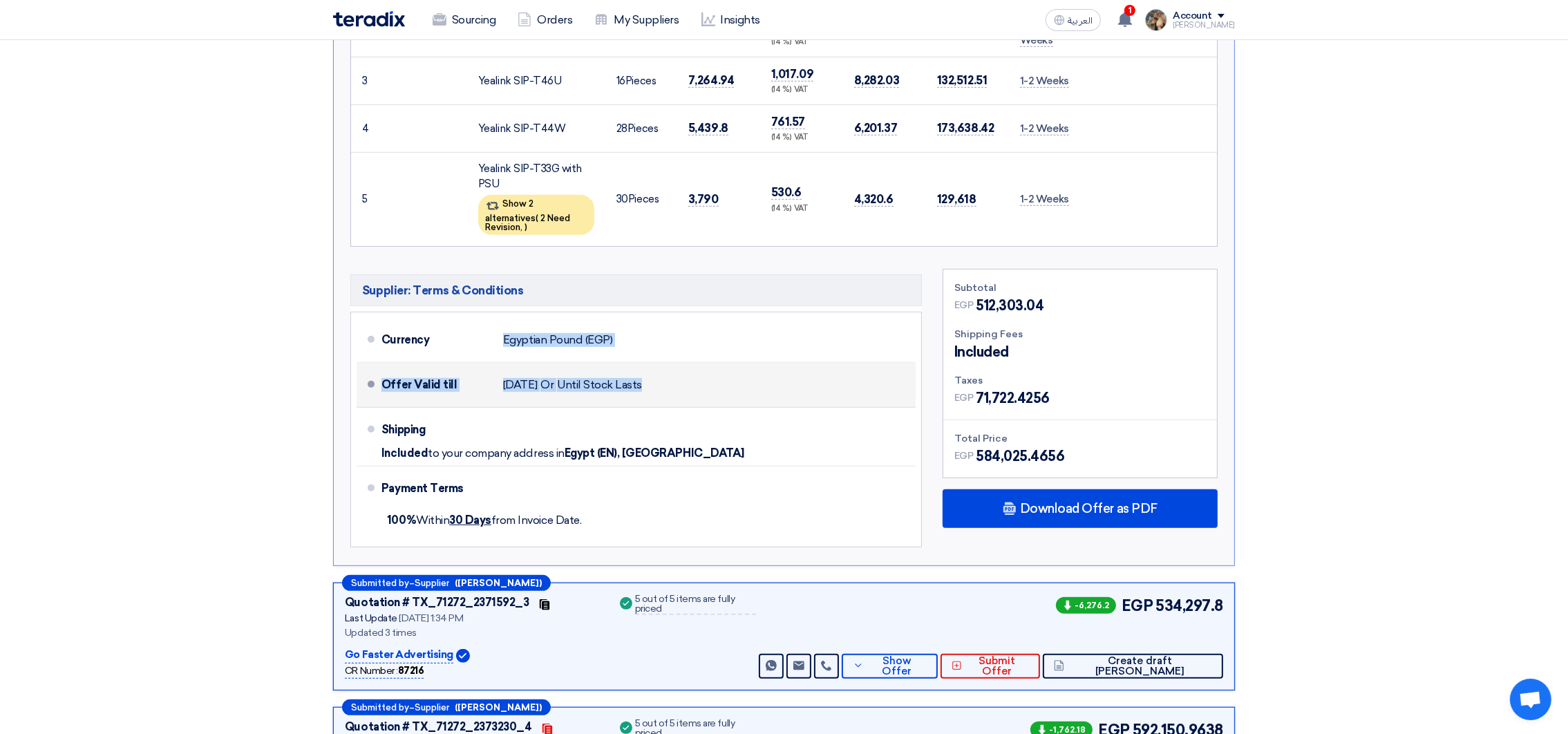
drag, startPoint x: 521, startPoint y: 332, endPoint x: 680, endPoint y: 367, distance: 162.8
click at [680, 367] on ul "Currency Egyptian Pound (EGP) Offer Valid till [DATE] Or Until Stock Lasts Ship…" at bounding box center [636, 429] width 571 height 235
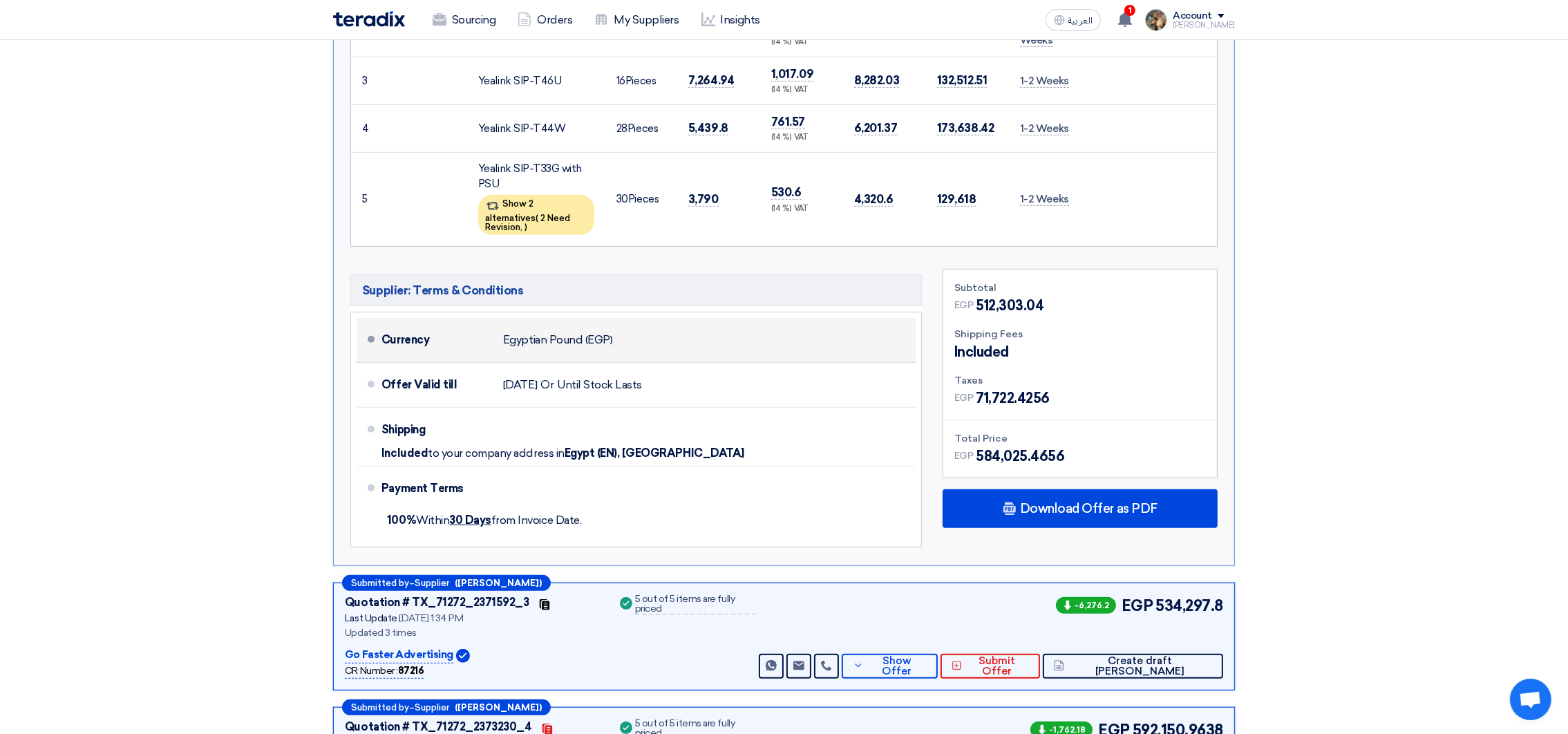
click at [387, 338] on div "Currency" at bounding box center [437, 339] width 110 height 33
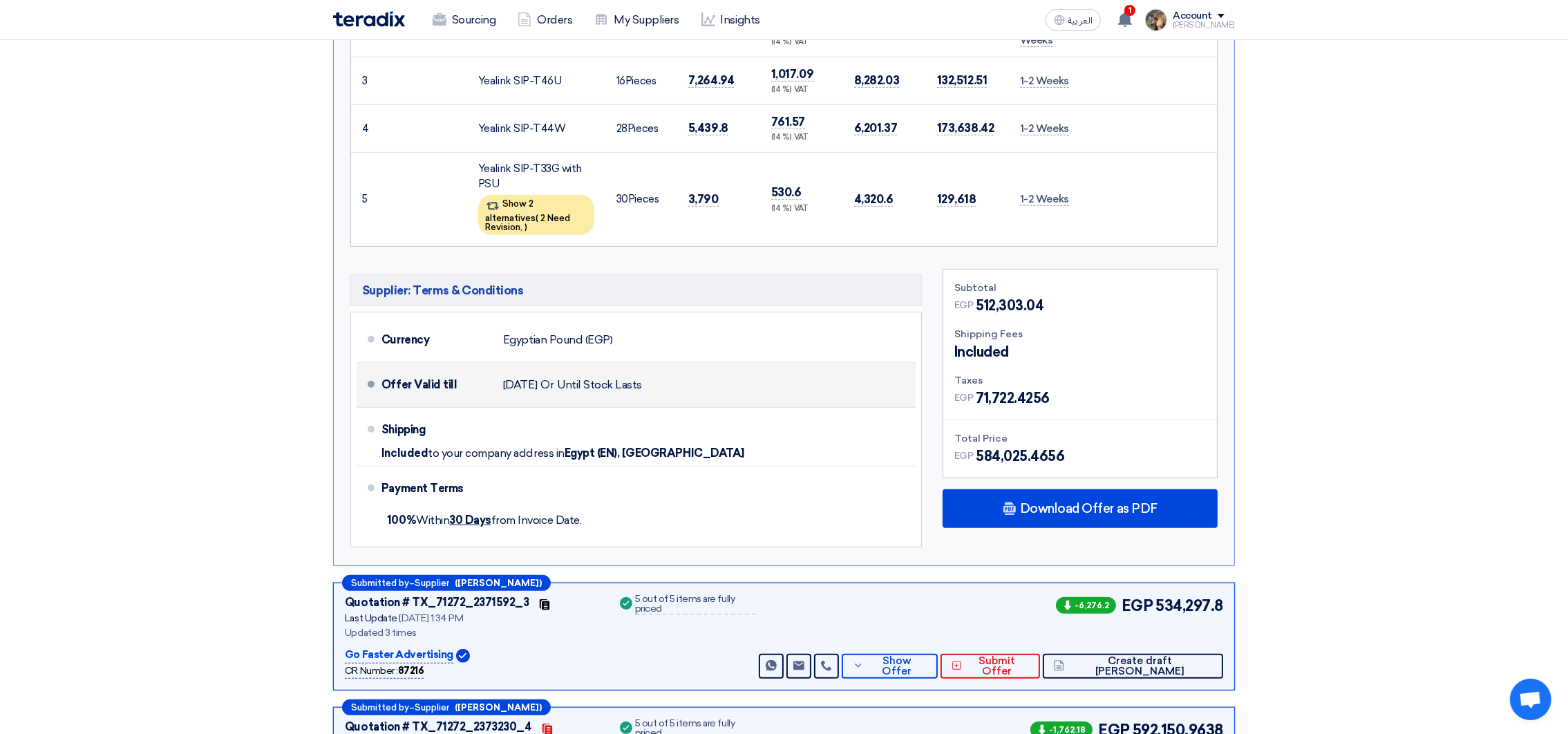
drag, startPoint x: 352, startPoint y: 326, endPoint x: 680, endPoint y: 378, distance: 332.1
click at [680, 378] on ul "Currency Egyptian Pound (EGP) Offer Valid till [DATE] Or Until Stock Lasts Ship…" at bounding box center [636, 429] width 571 height 235
click at [595, 381] on span "Until Stock Lasts" at bounding box center [600, 384] width 85 height 14
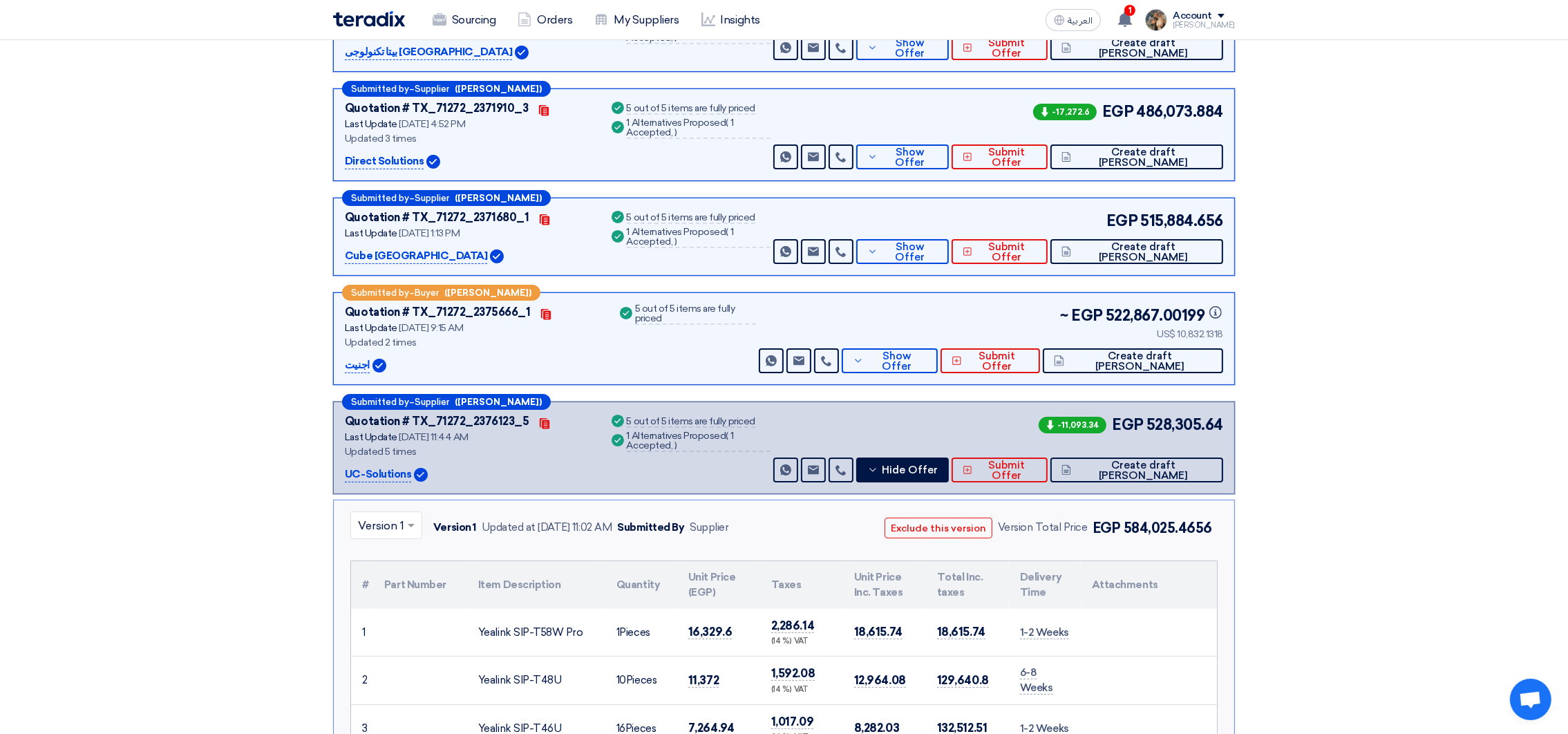
scroll to position [518, 0]
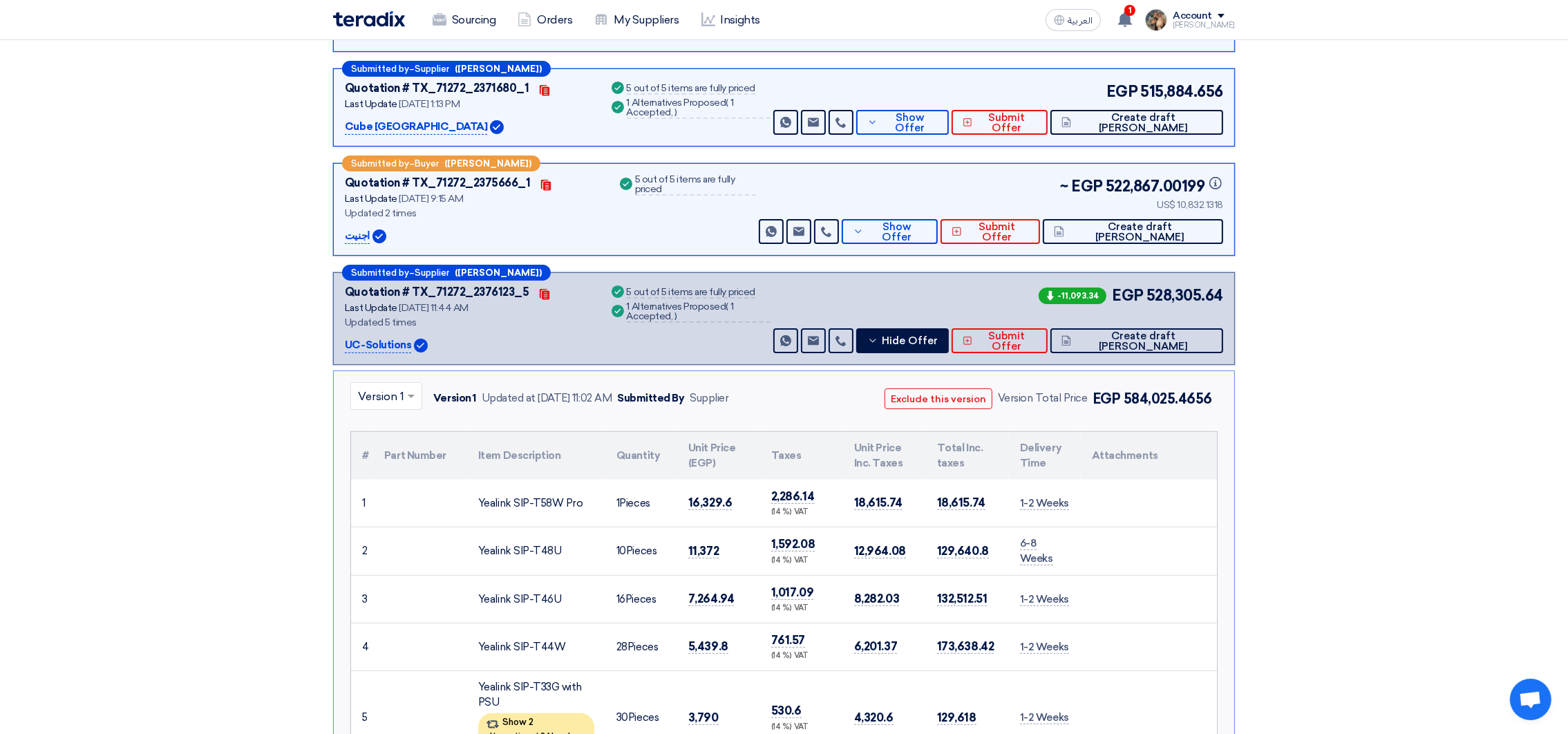
click at [392, 403] on input "text" at bounding box center [379, 398] width 43 height 22
click at [399, 424] on span "Version 5 (Latest Version)" at bounding box center [424, 428] width 134 height 13
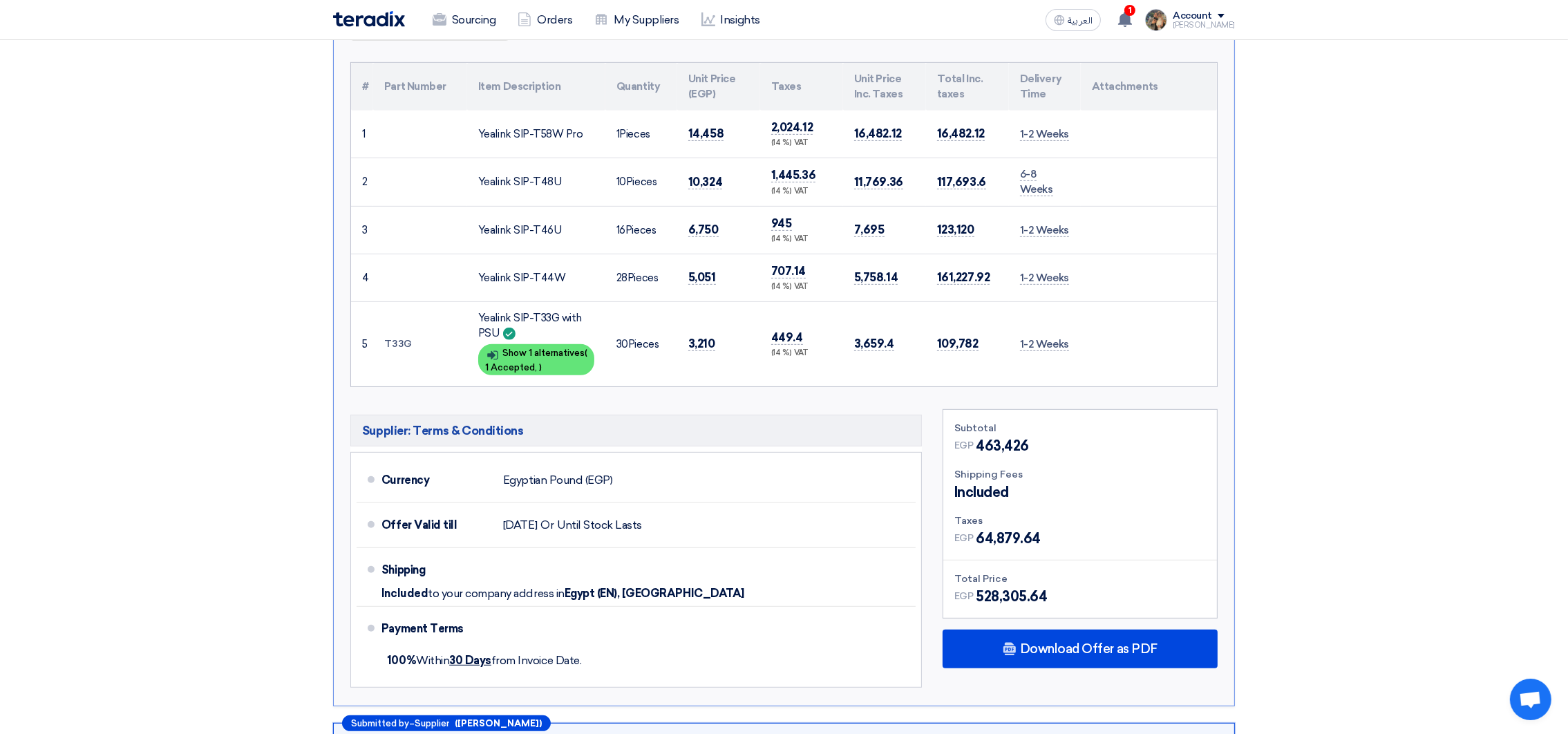
scroll to position [933, 0]
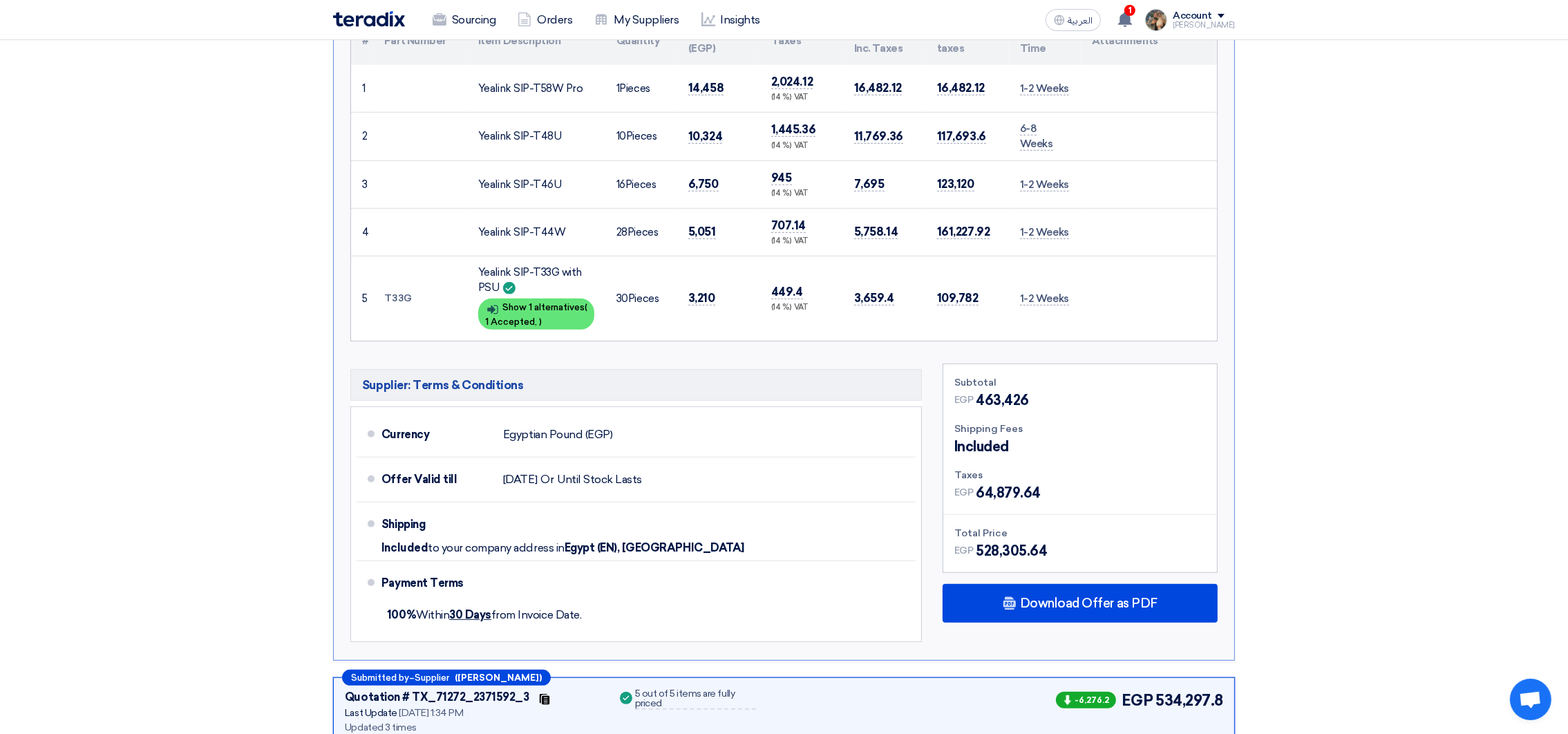
drag, startPoint x: 1055, startPoint y: 544, endPoint x: 969, endPoint y: 550, distance: 86.2
click at [969, 550] on div "EGP 528,305.64" at bounding box center [1081, 551] width 251 height 21
click at [984, 548] on span "528,305.64" at bounding box center [1011, 551] width 71 height 21
drag, startPoint x: 1051, startPoint y: 544, endPoint x: 999, endPoint y: 547, distance: 52.1
click at [999, 547] on div "EGP 528,305.64" at bounding box center [1081, 551] width 251 height 21
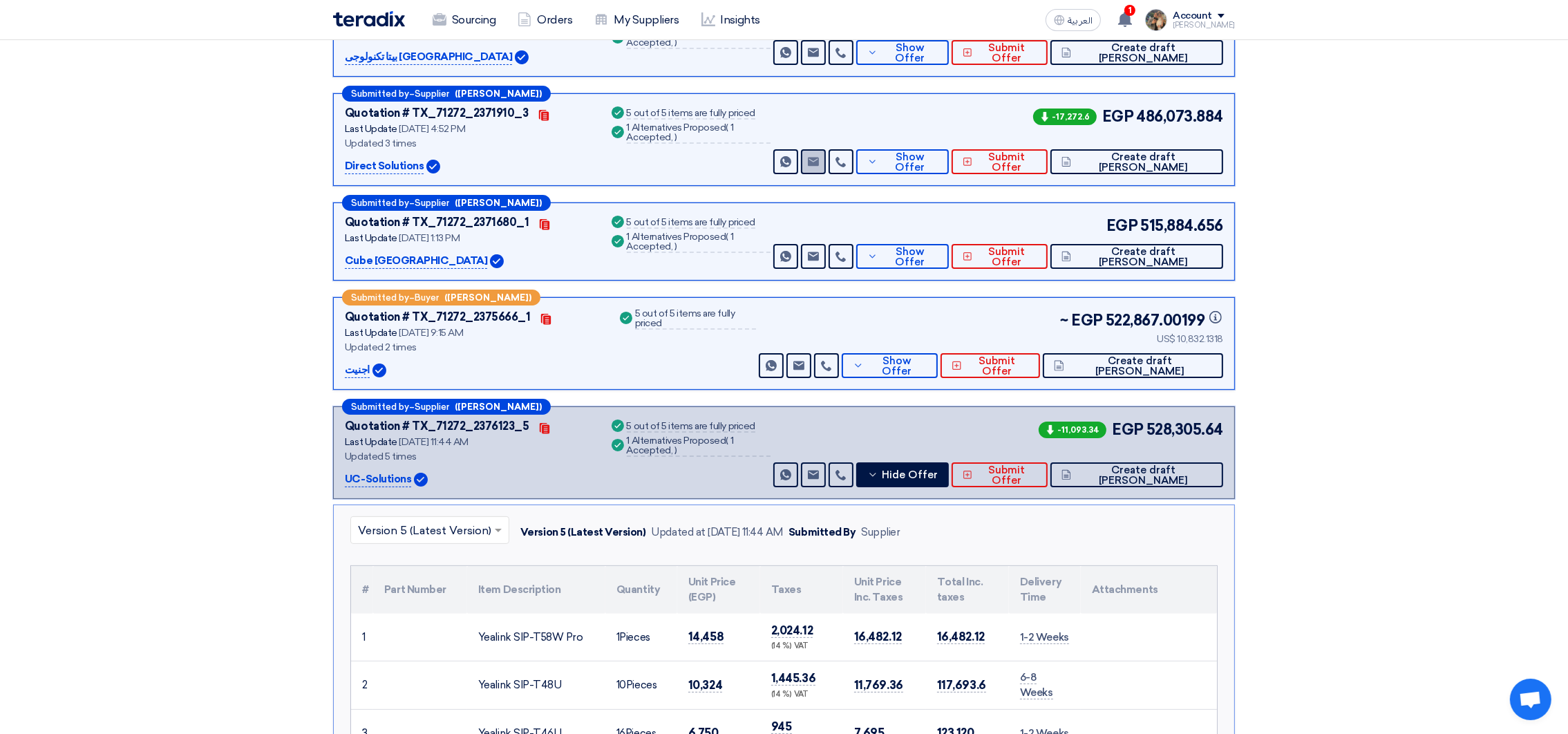
scroll to position [311, 0]
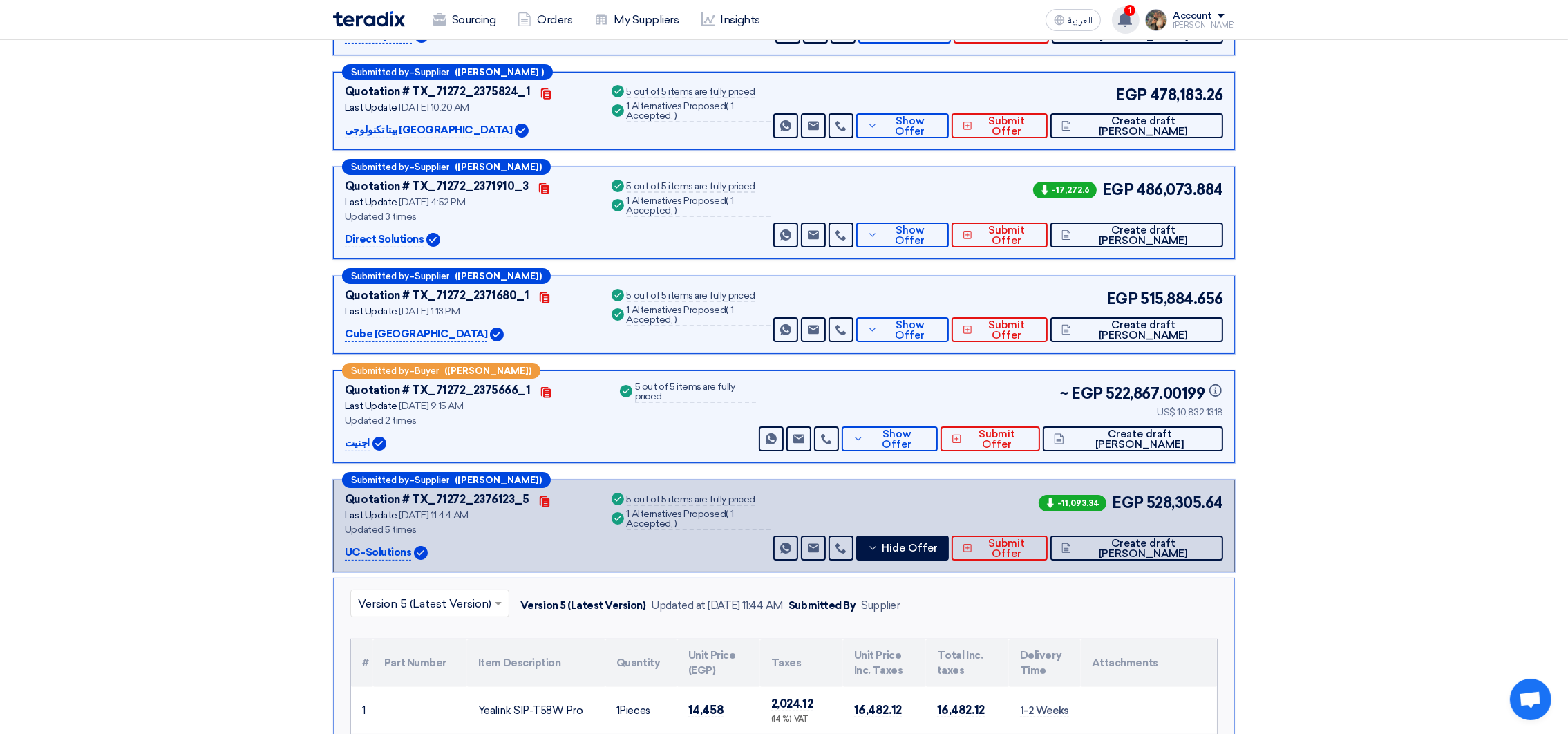
click at [1132, 18] on use at bounding box center [1125, 19] width 14 height 15
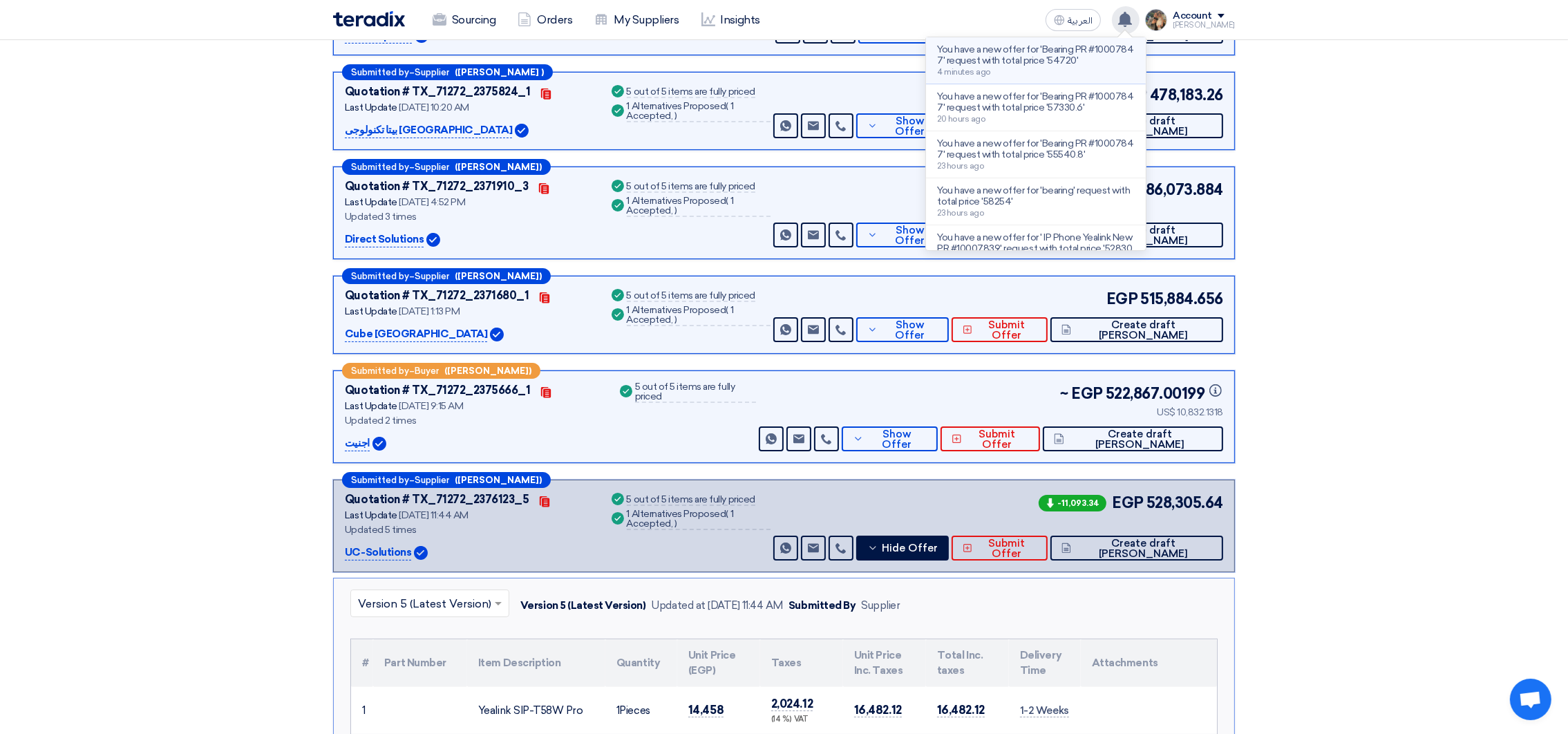
click at [1100, 44] on p "You have a new offer for 'Bearing PR #10007847' request with total price '54720'" at bounding box center [1036, 55] width 198 height 22
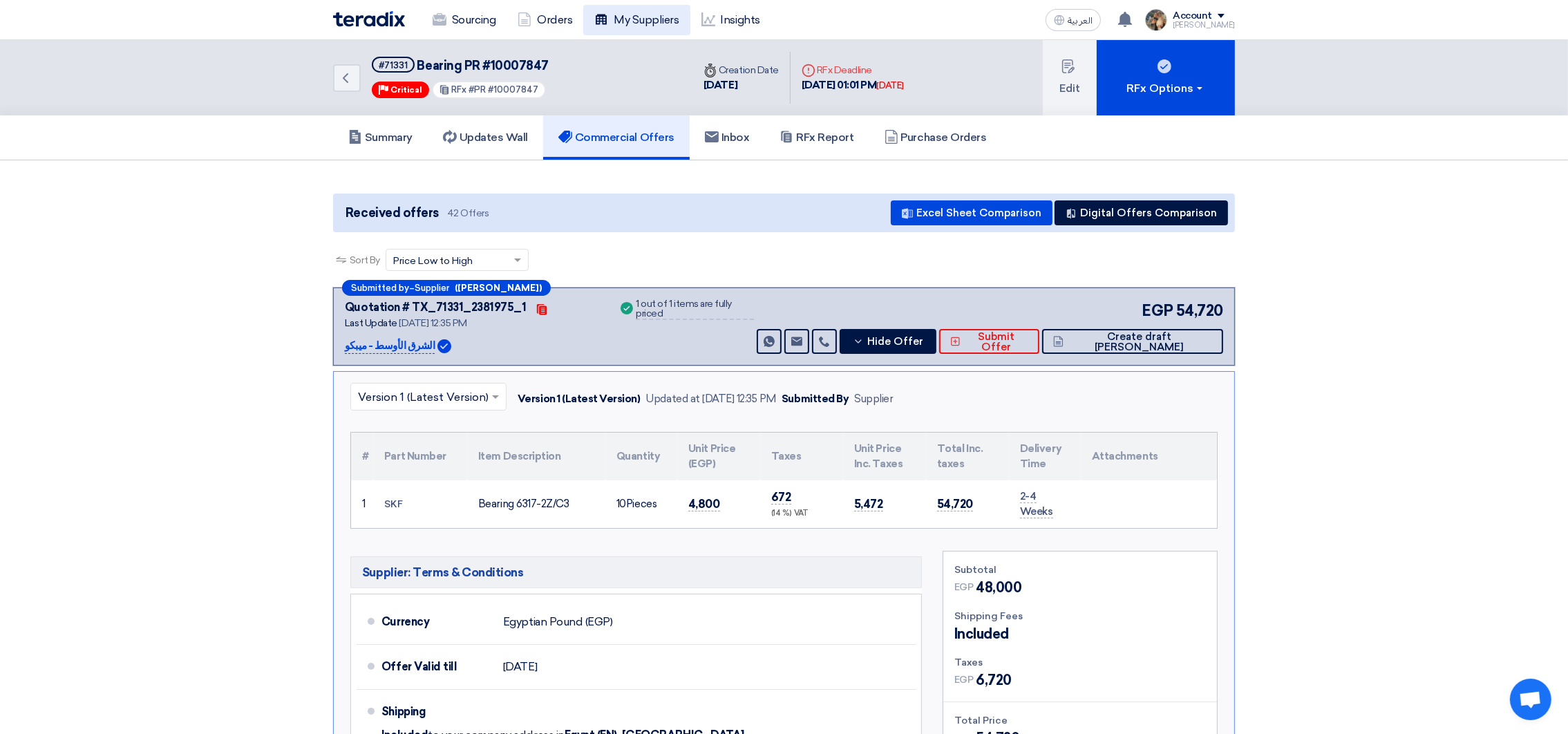
click at [652, 22] on link "My Suppliers" at bounding box center [636, 20] width 106 height 30
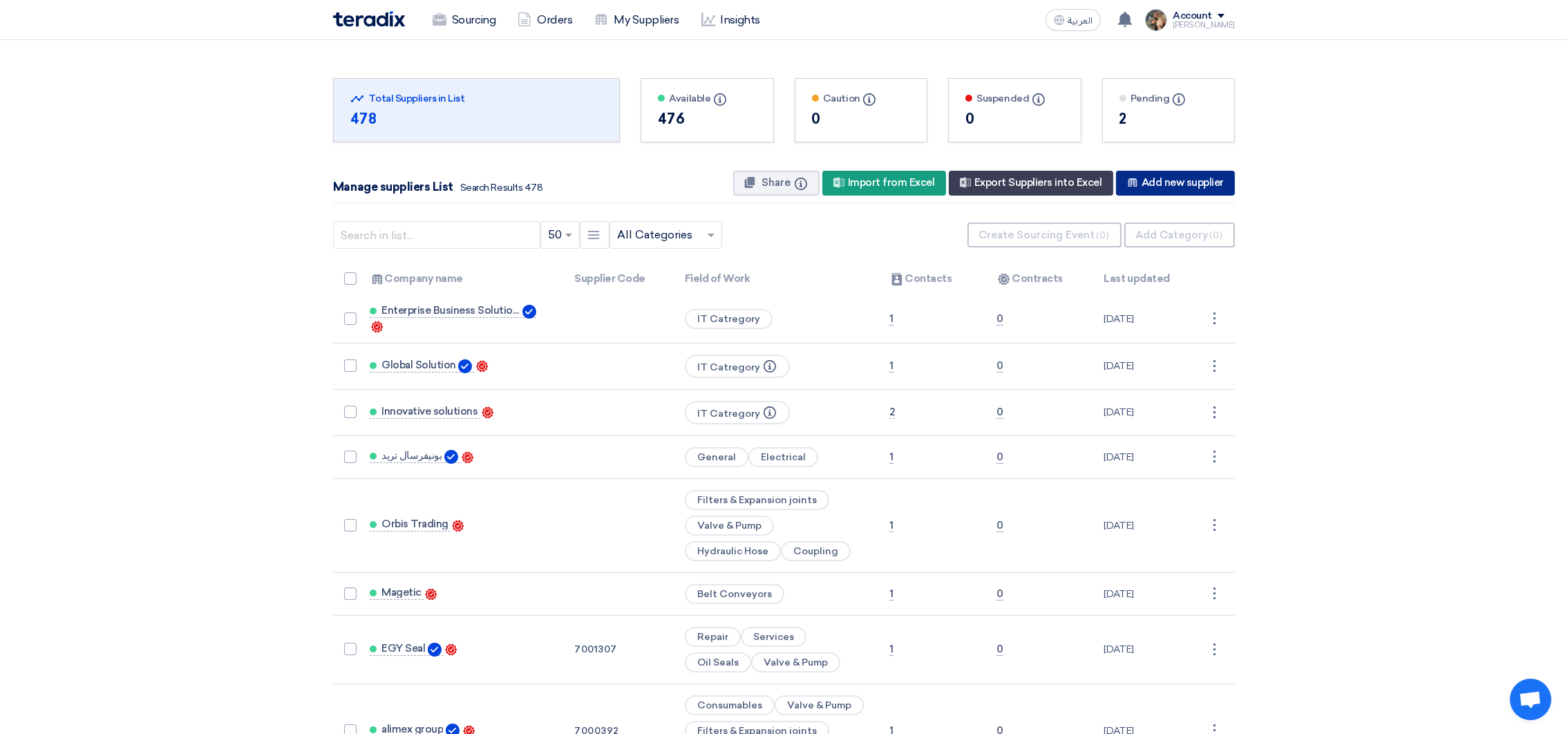
click at [1177, 195] on div "New Supplier Add new supplier" at bounding box center [1176, 182] width 119 height 25
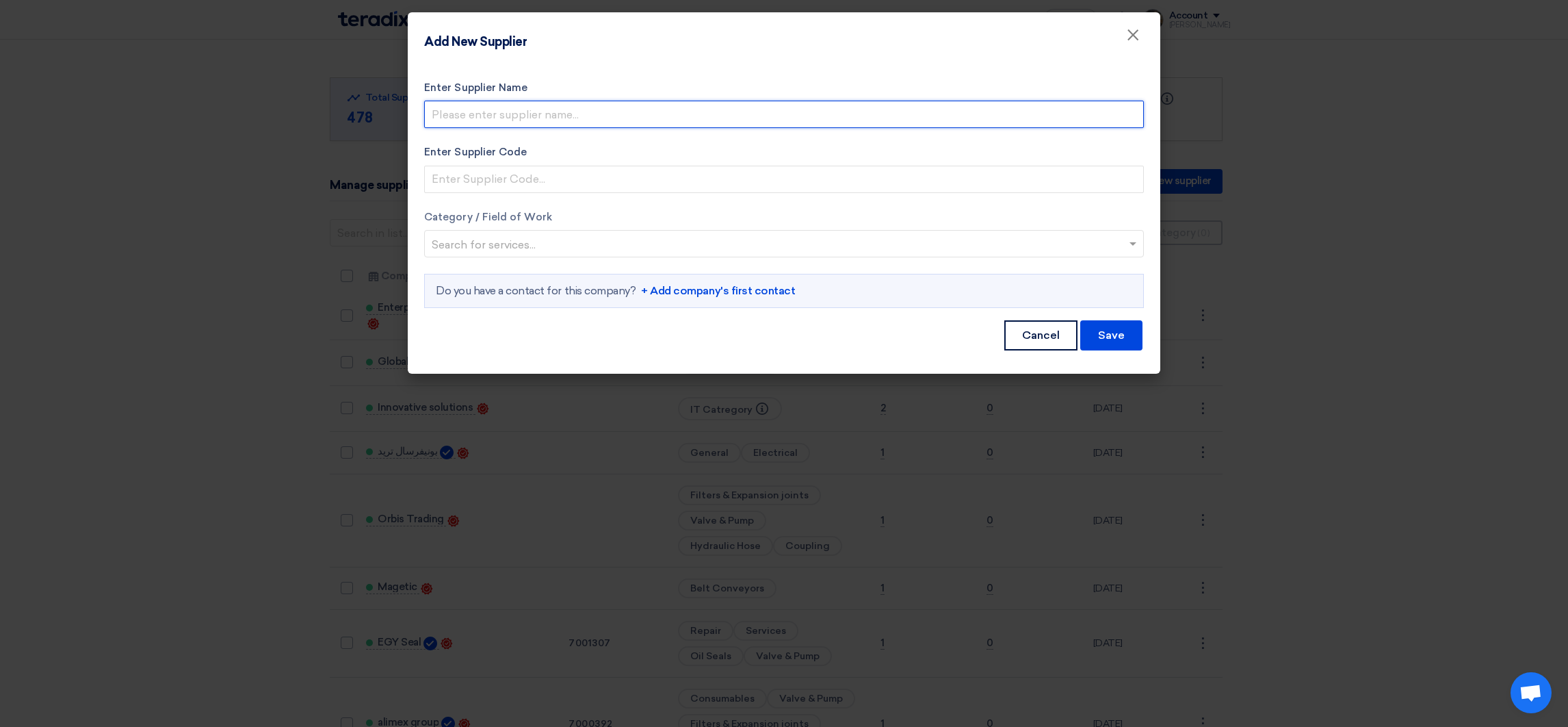
click at [503, 108] on input "Enter Supplier Name" at bounding box center [784, 114] width 719 height 28
type input "ِ"
type input "Active-Eg"
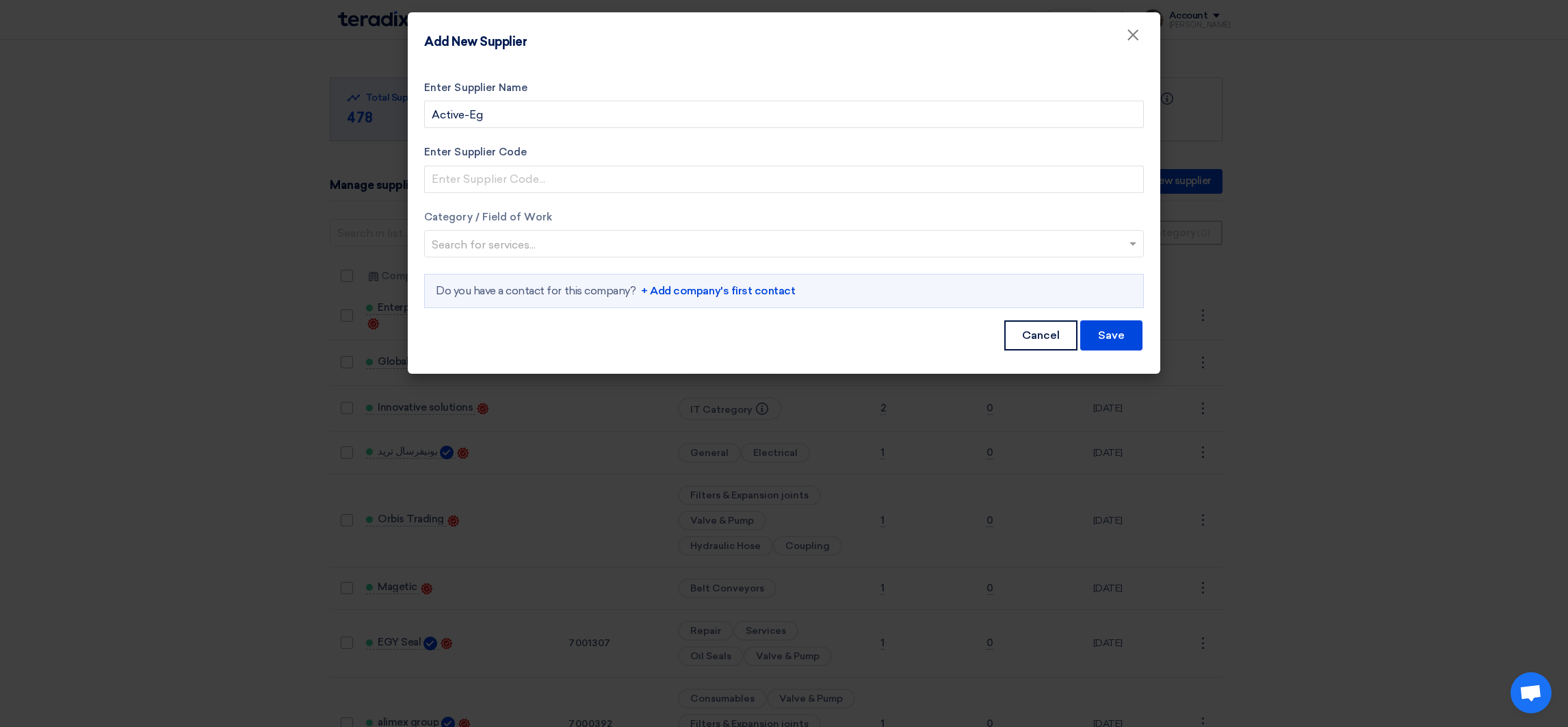
click at [517, 248] on input "text" at bounding box center [777, 245] width 691 height 22
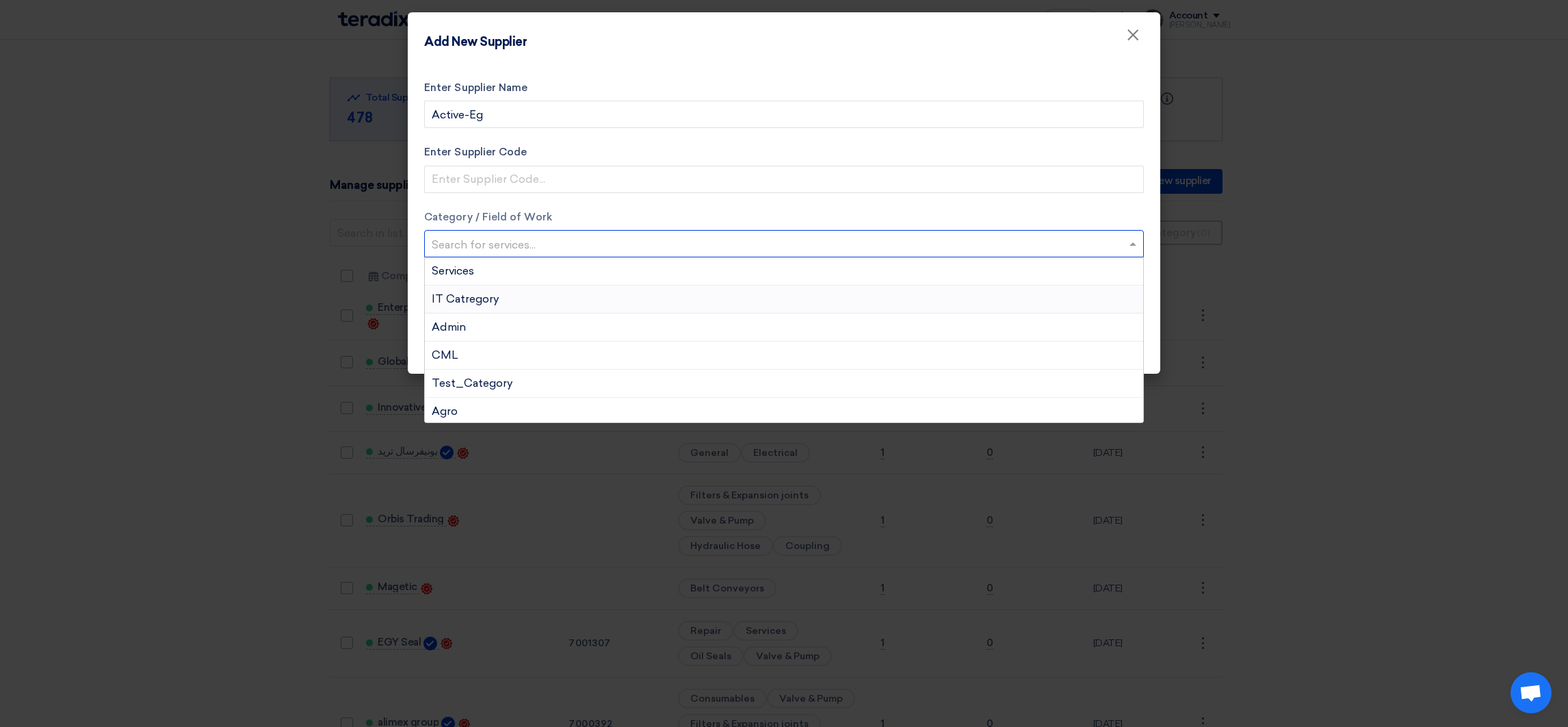
click at [461, 302] on span "IT Catregory" at bounding box center [465, 299] width 67 height 13
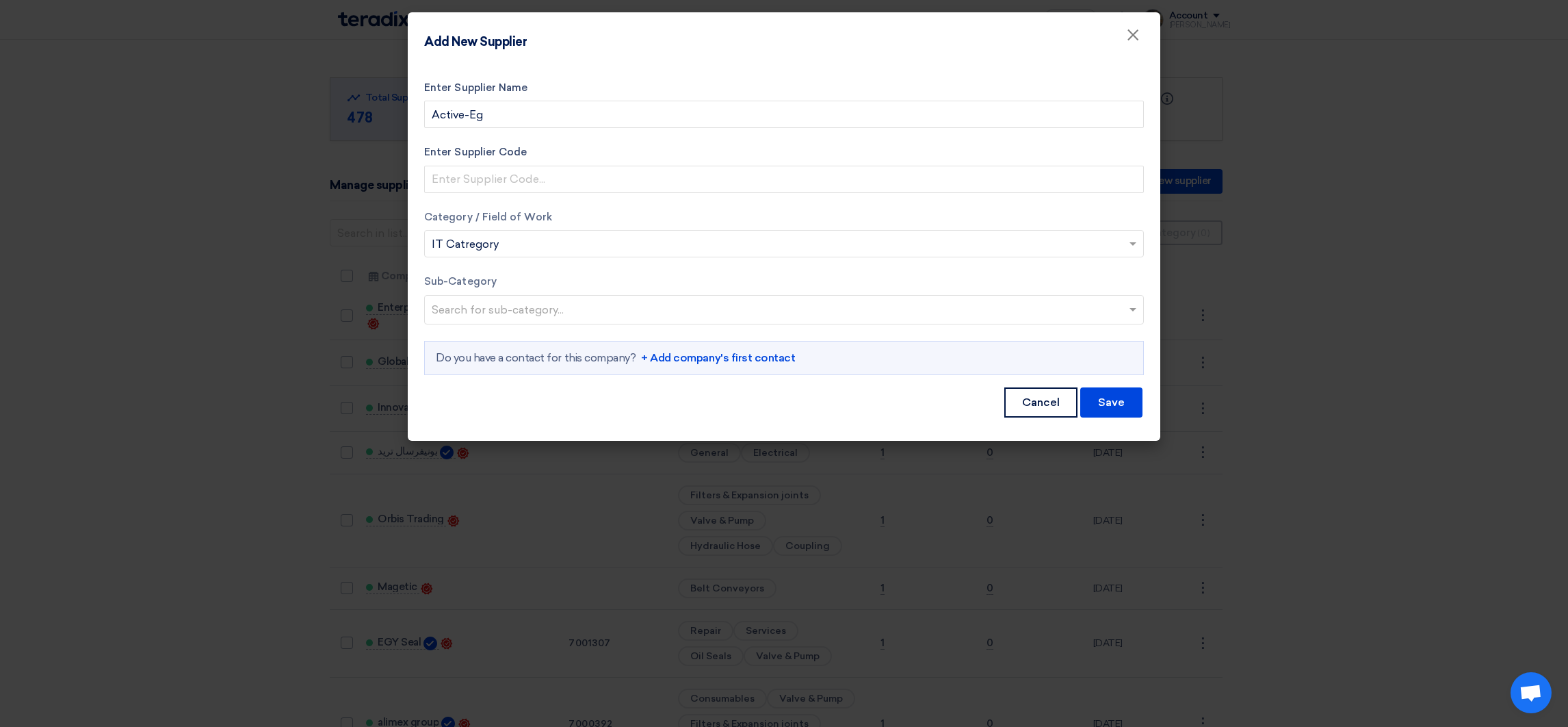
click at [709, 362] on link "+ Add company's first contact" at bounding box center [718, 358] width 154 height 17
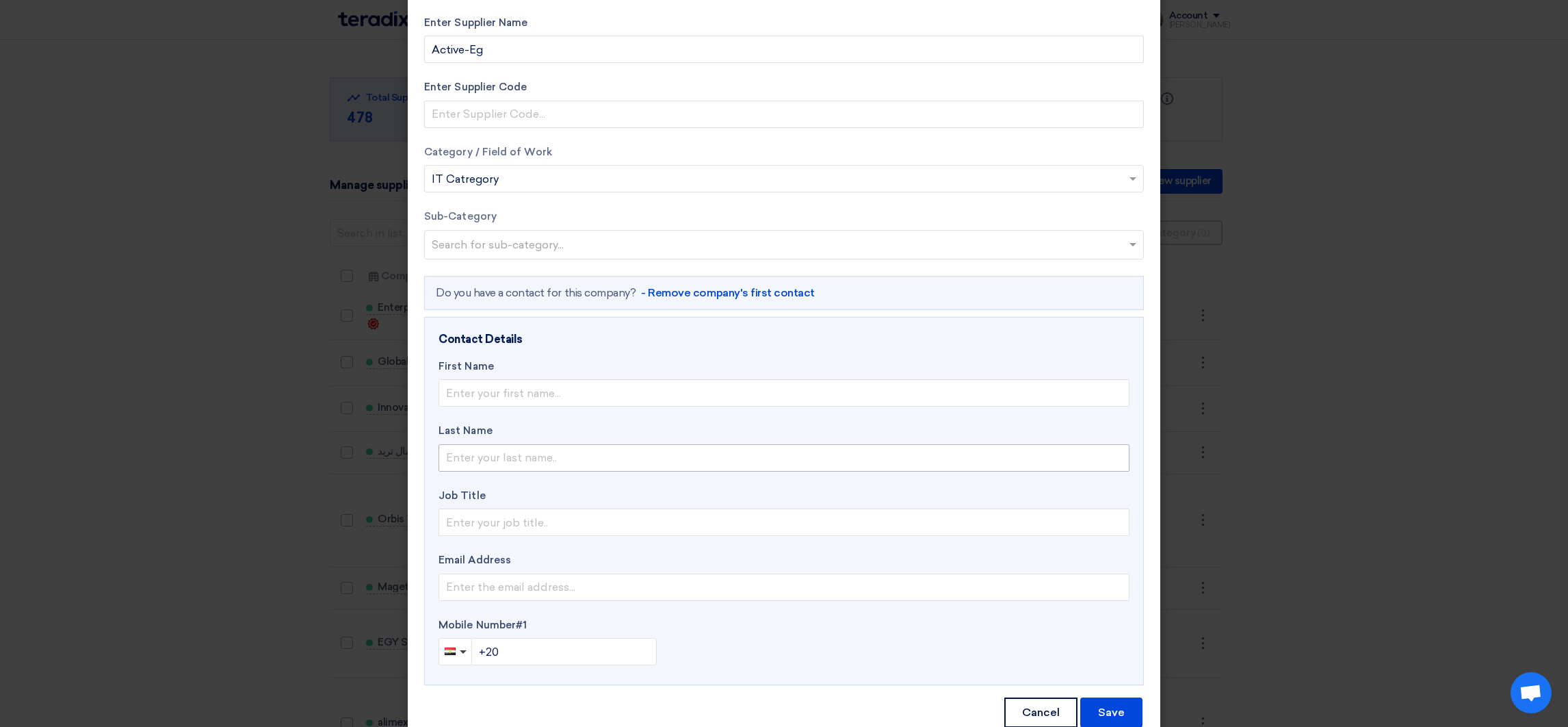
scroll to position [100, 0]
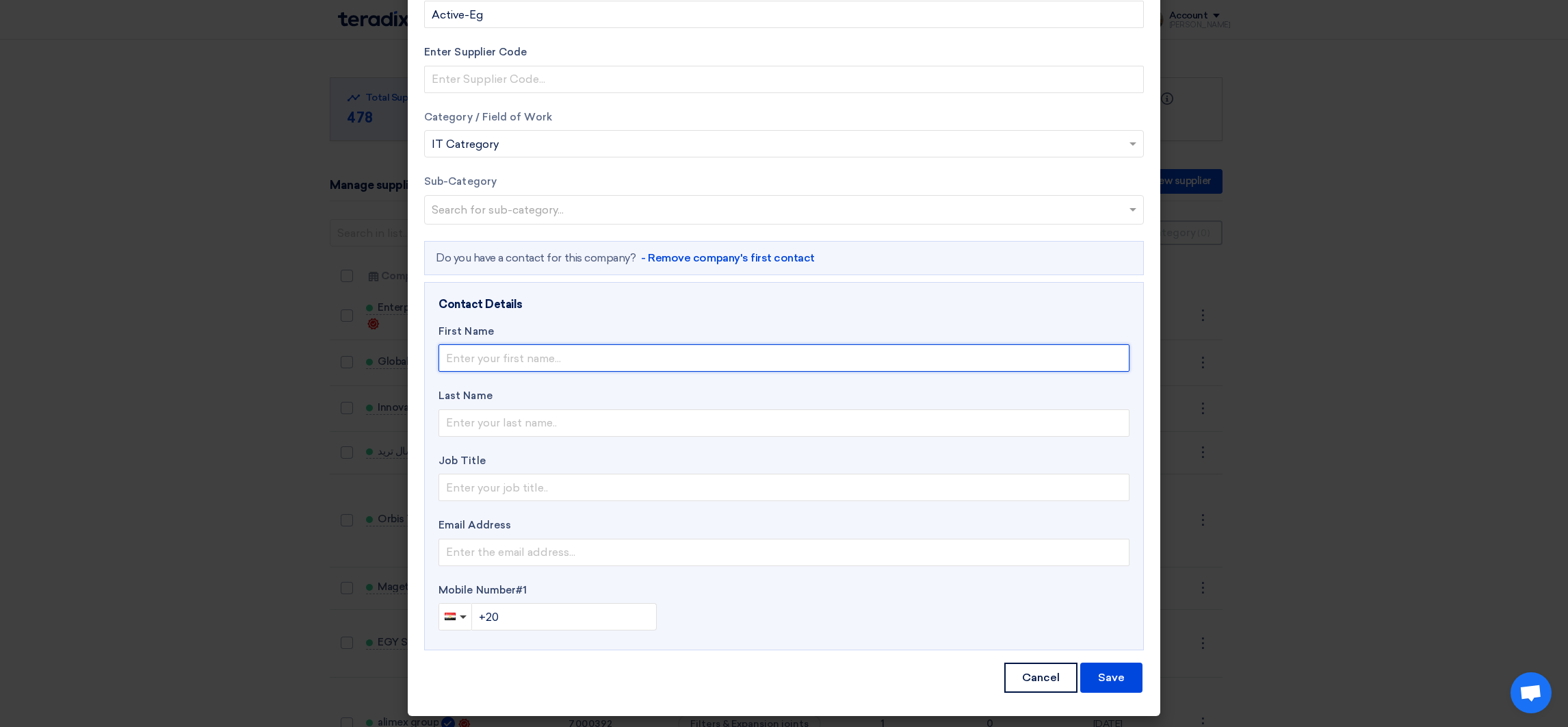
click at [512, 366] on input "text" at bounding box center [784, 358] width 691 height 28
type input "[PERSON_NAME]"
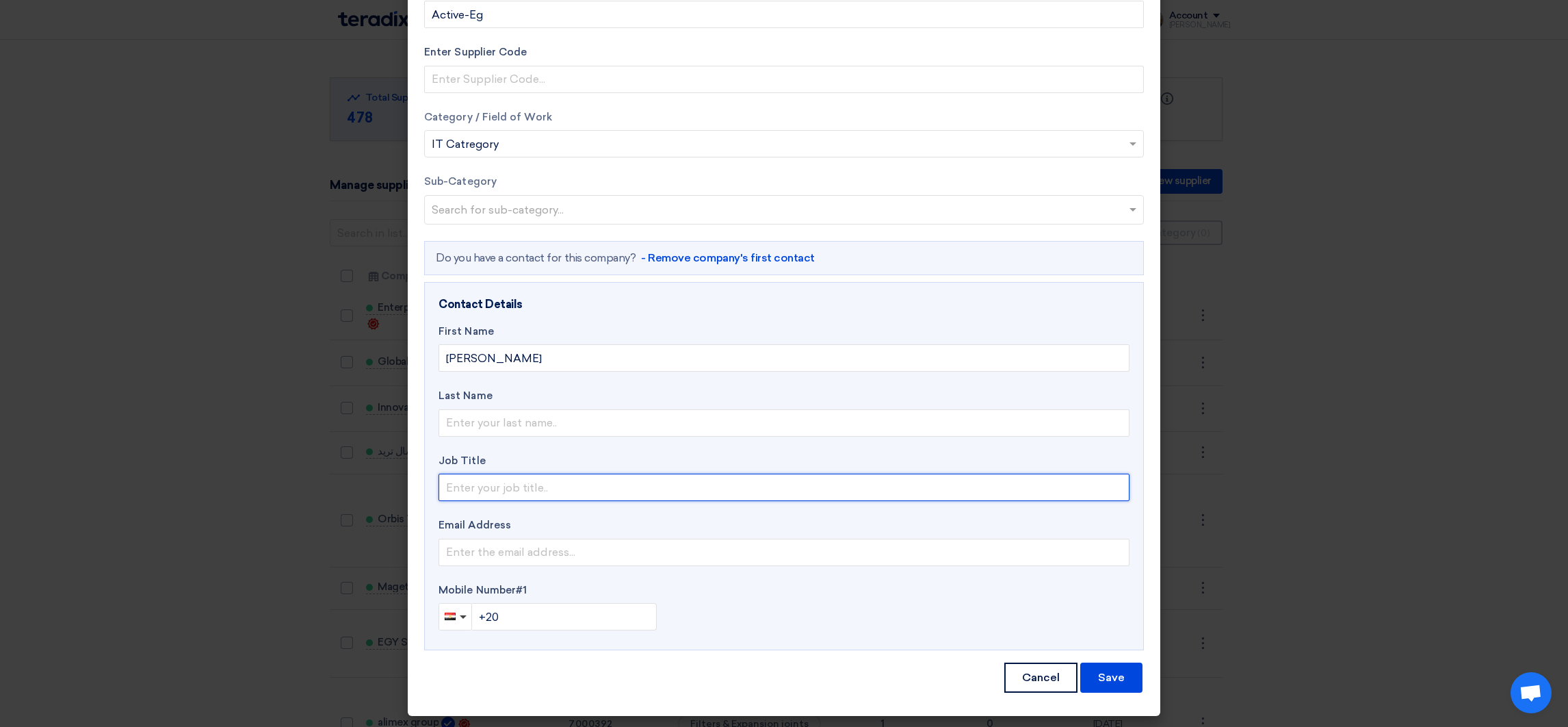
click at [457, 488] on input "text" at bounding box center [784, 488] width 691 height 28
type input "Sales Account Manager"
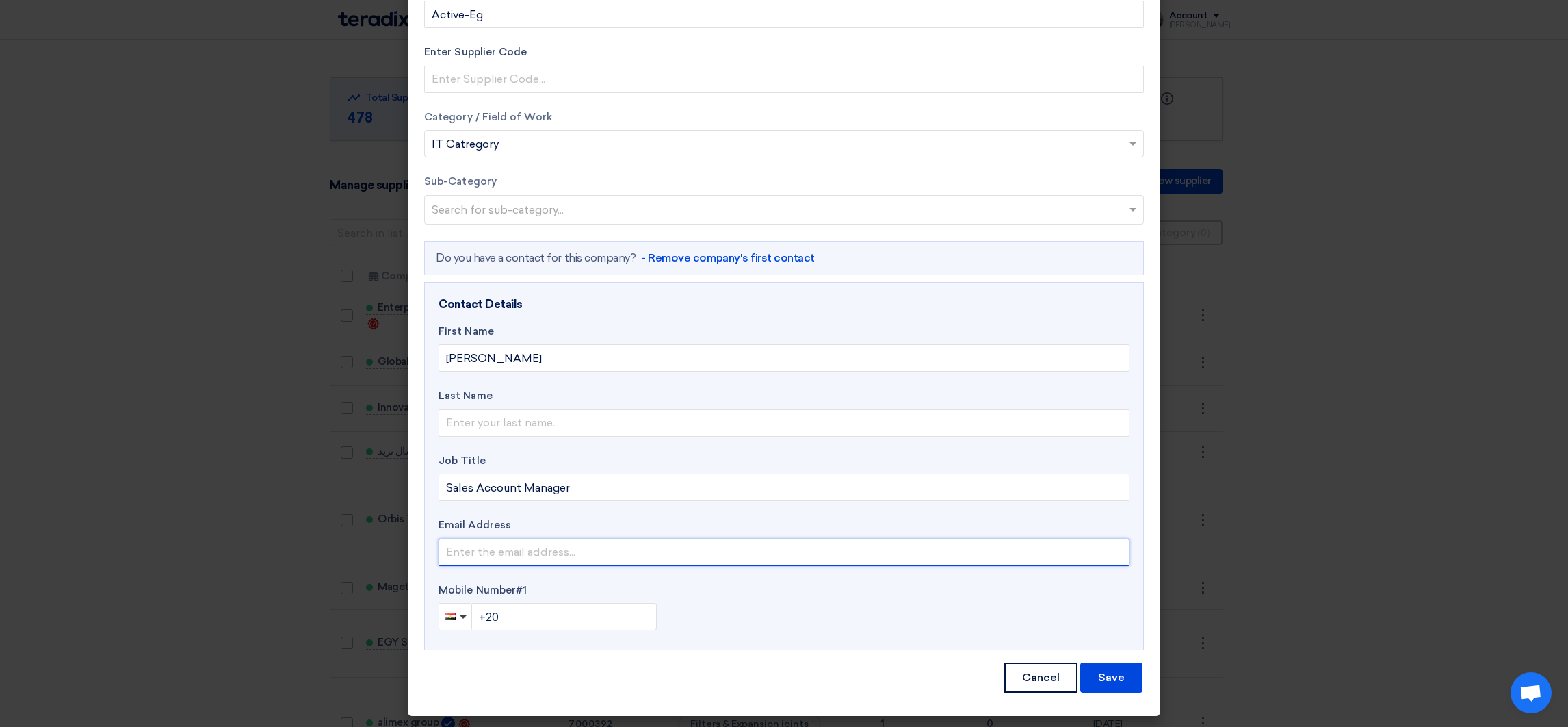
type input "[PERSON_NAME][EMAIL_ADDRESS][DOMAIN_NAME]"
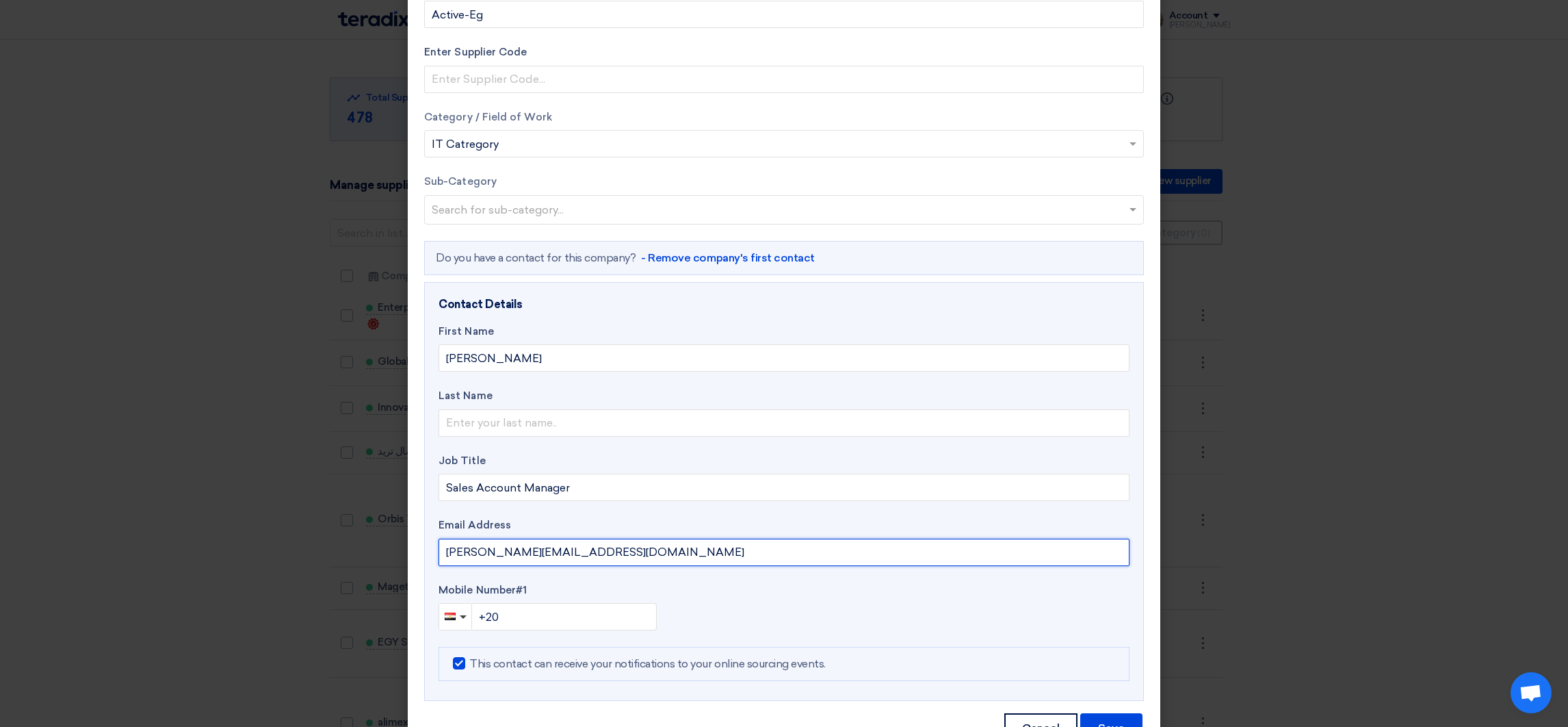
drag, startPoint x: 596, startPoint y: 551, endPoint x: 421, endPoint y: 557, distance: 175.1
click at [424, 557] on div "Contact Details First Name [PERSON_NAME] Last Name Job Title Sales Account Mana…" at bounding box center [784, 492] width 719 height 419
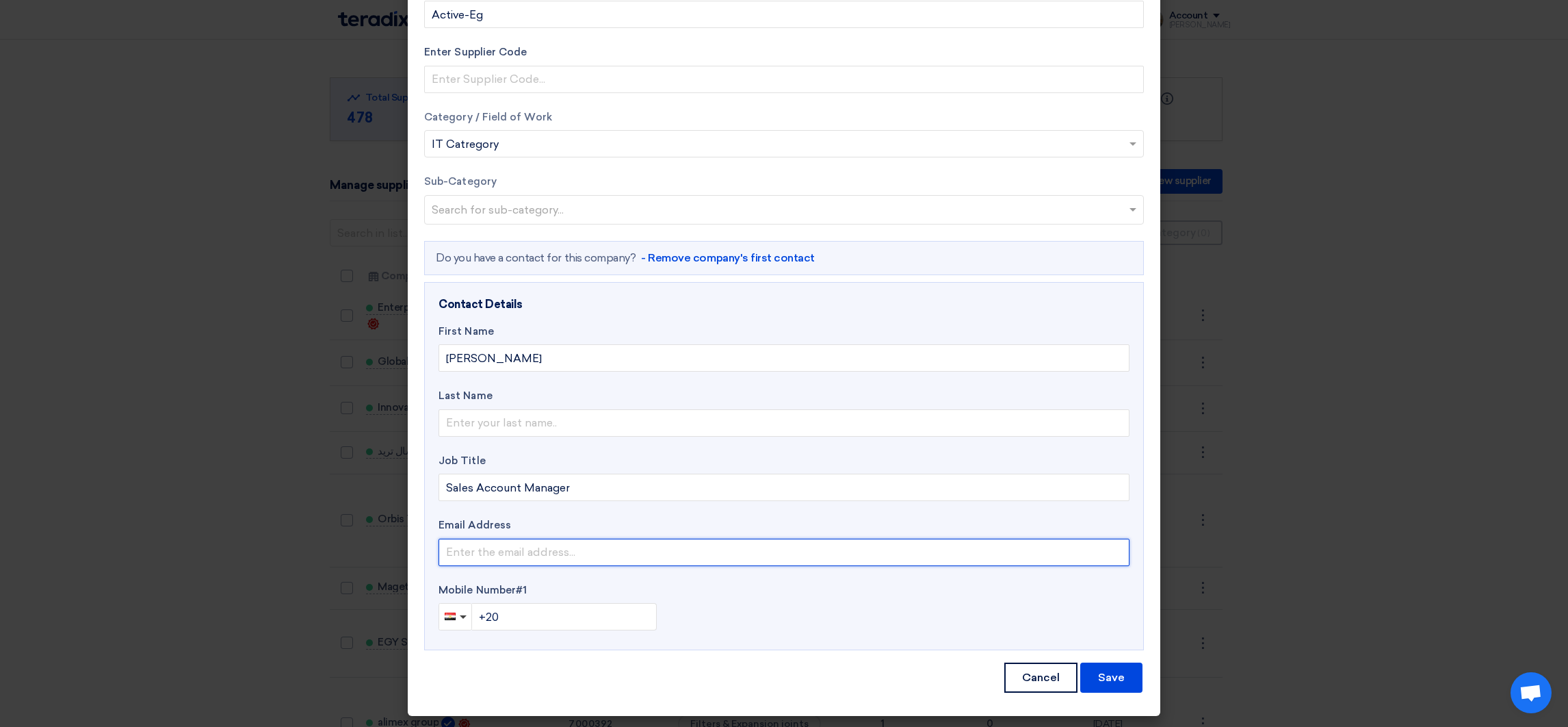
paste input "[PERSON_NAME][EMAIL_ADDRESS][PERSON_NAME][DOMAIN_NAME]"
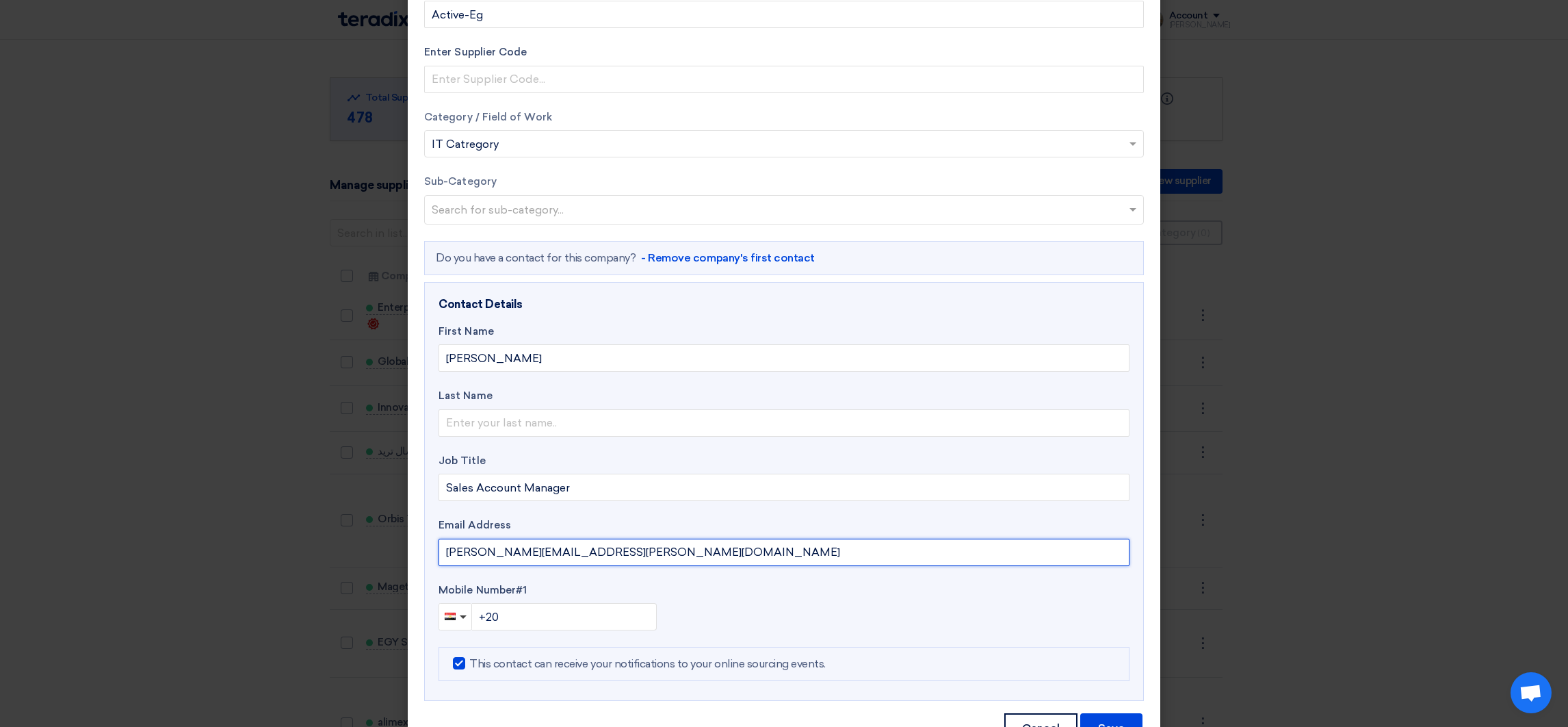
type input "[PERSON_NAME][EMAIL_ADDRESS][PERSON_NAME][DOMAIN_NAME]"
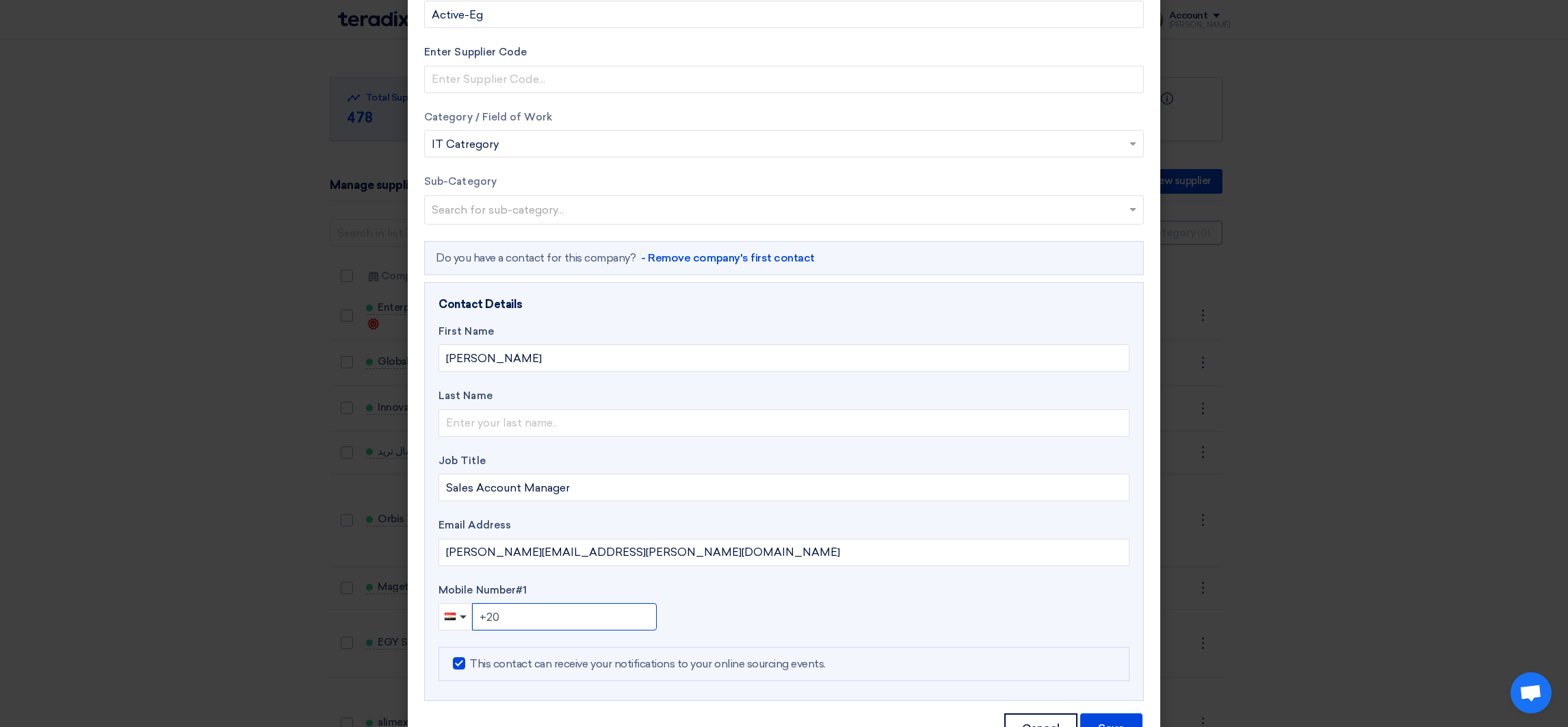
click at [568, 619] on input "+20" at bounding box center [564, 617] width 185 height 28
type input "[PHONE_NUMBER]"
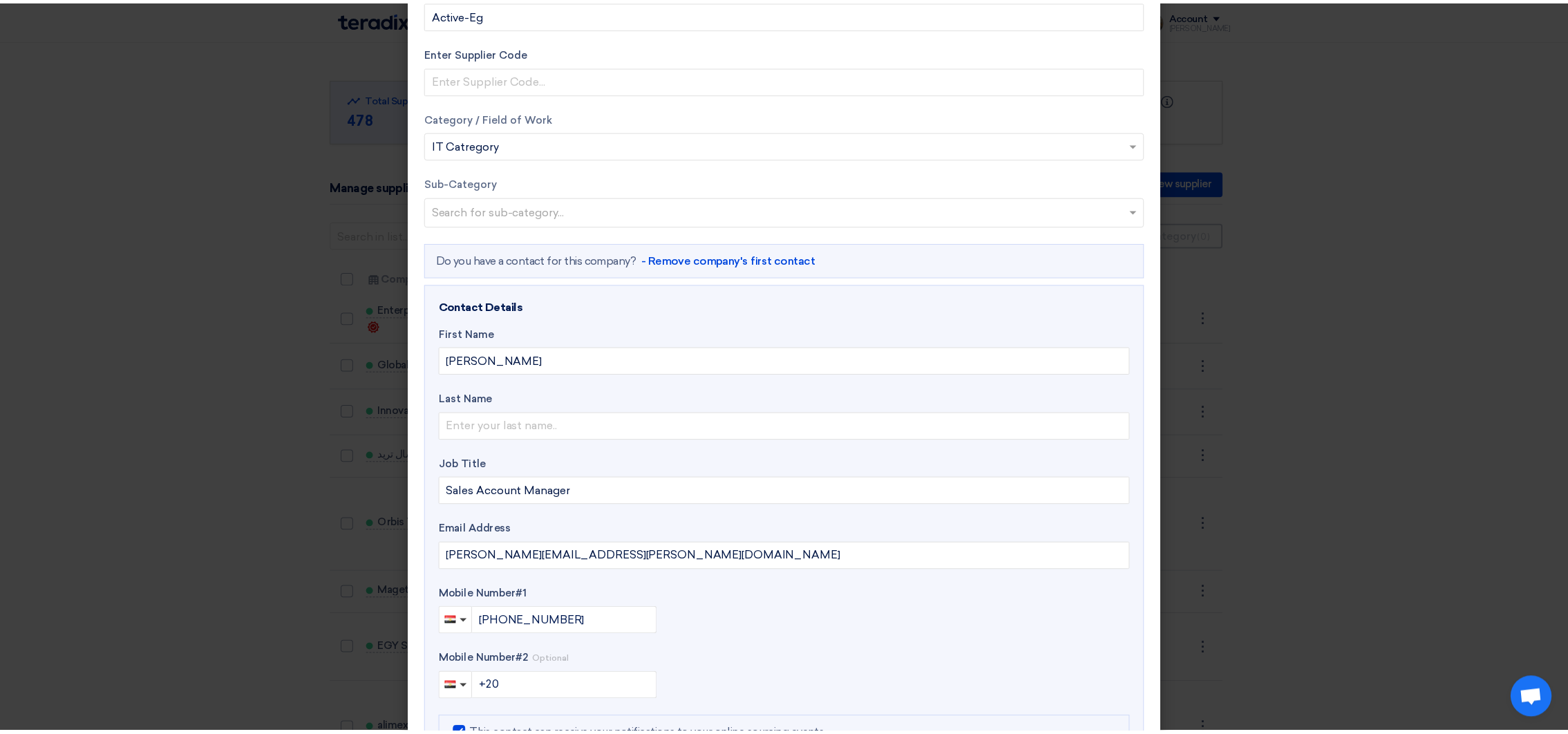
scroll to position [218, 0]
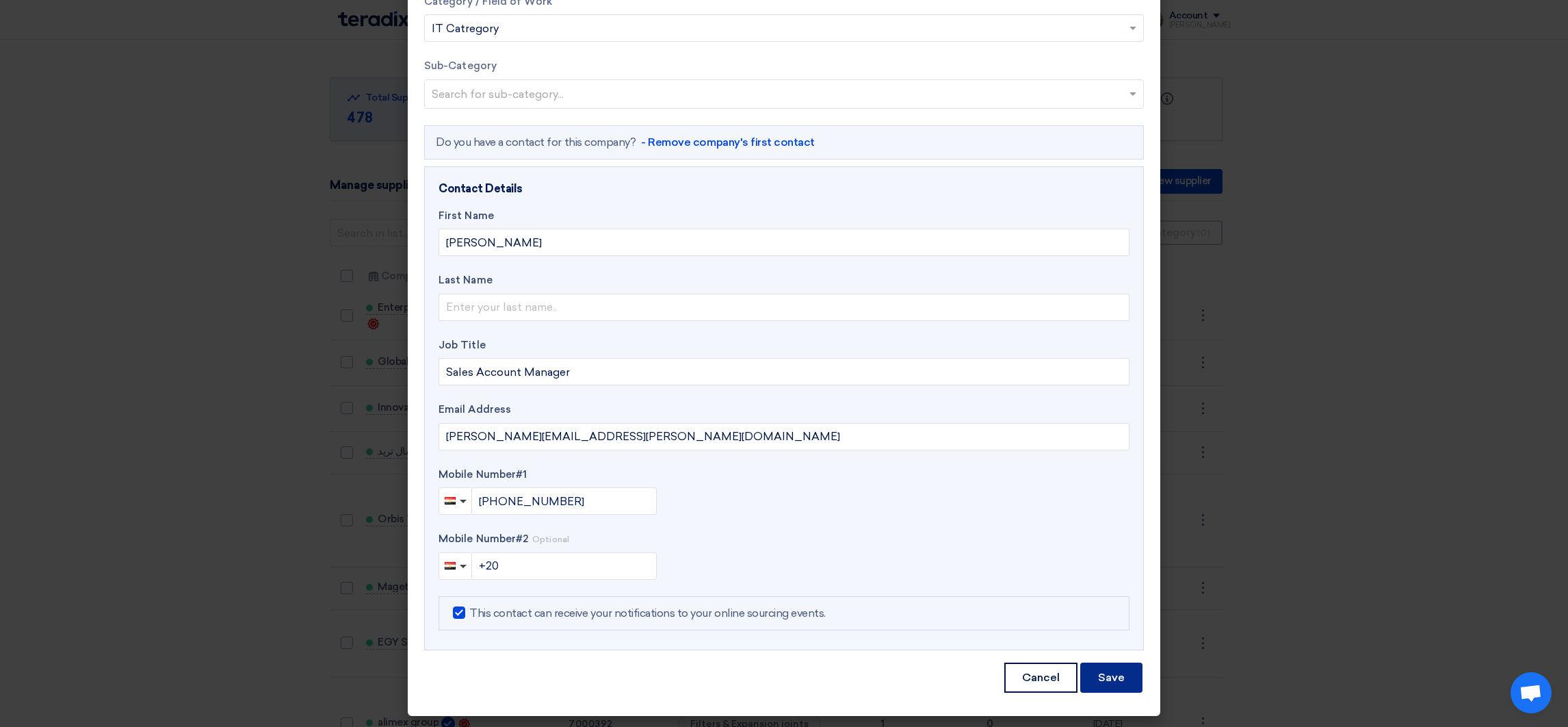
click at [1103, 680] on button "Save" at bounding box center [1112, 678] width 63 height 30
